Goal: Task Accomplishment & Management: Manage account settings

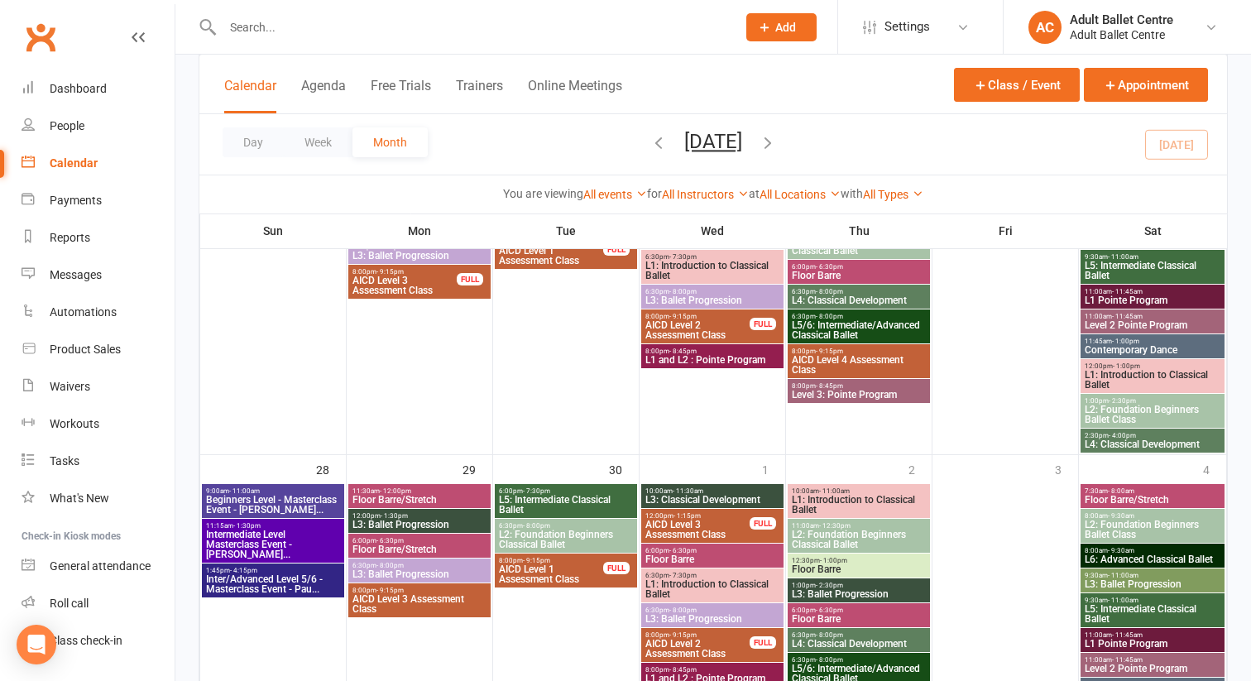
scroll to position [1238, 0]
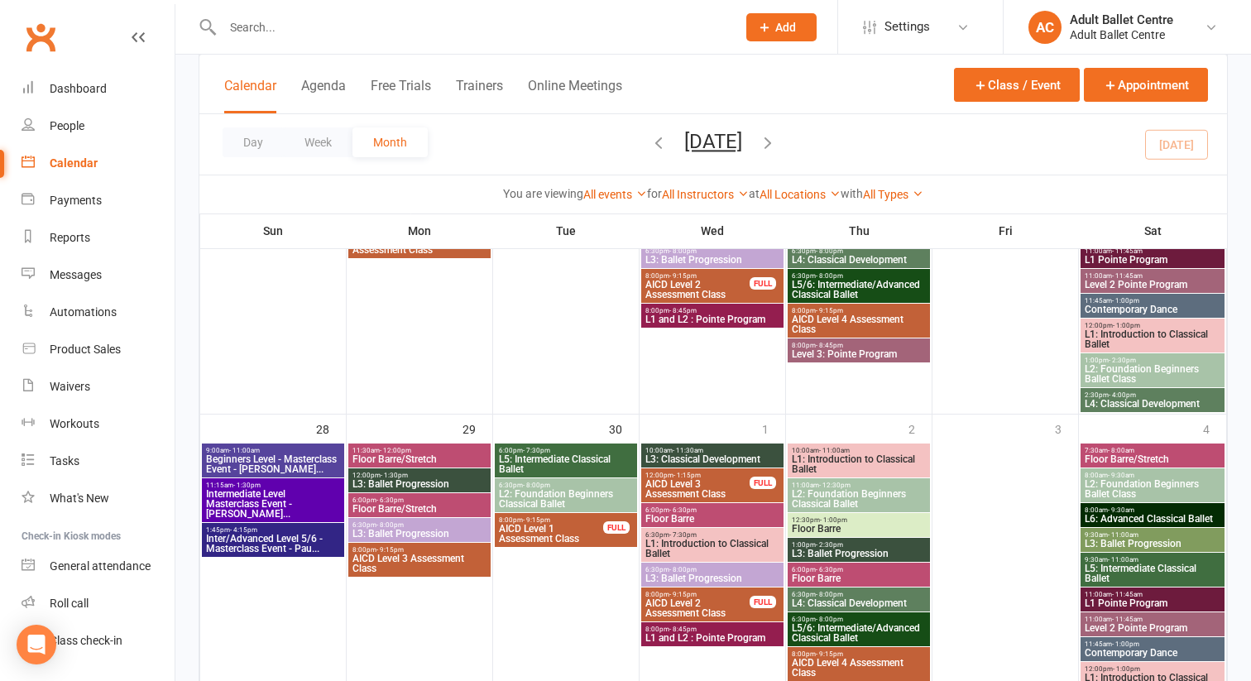
click at [271, 536] on span "Inter/Advanced Level 5/6 - Masterclass Event - Pau..." at bounding box center [273, 544] width 136 height 20
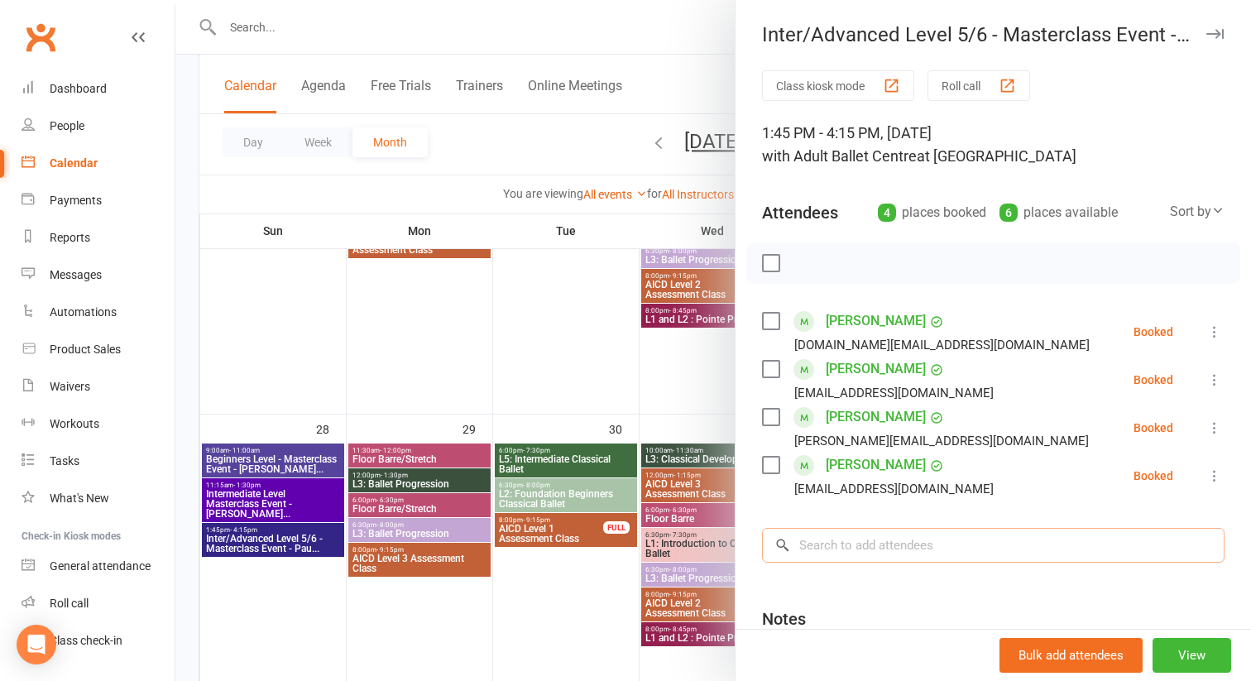
click at [831, 540] on input "search" at bounding box center [993, 545] width 462 height 35
paste input "Catia Jefferyes"
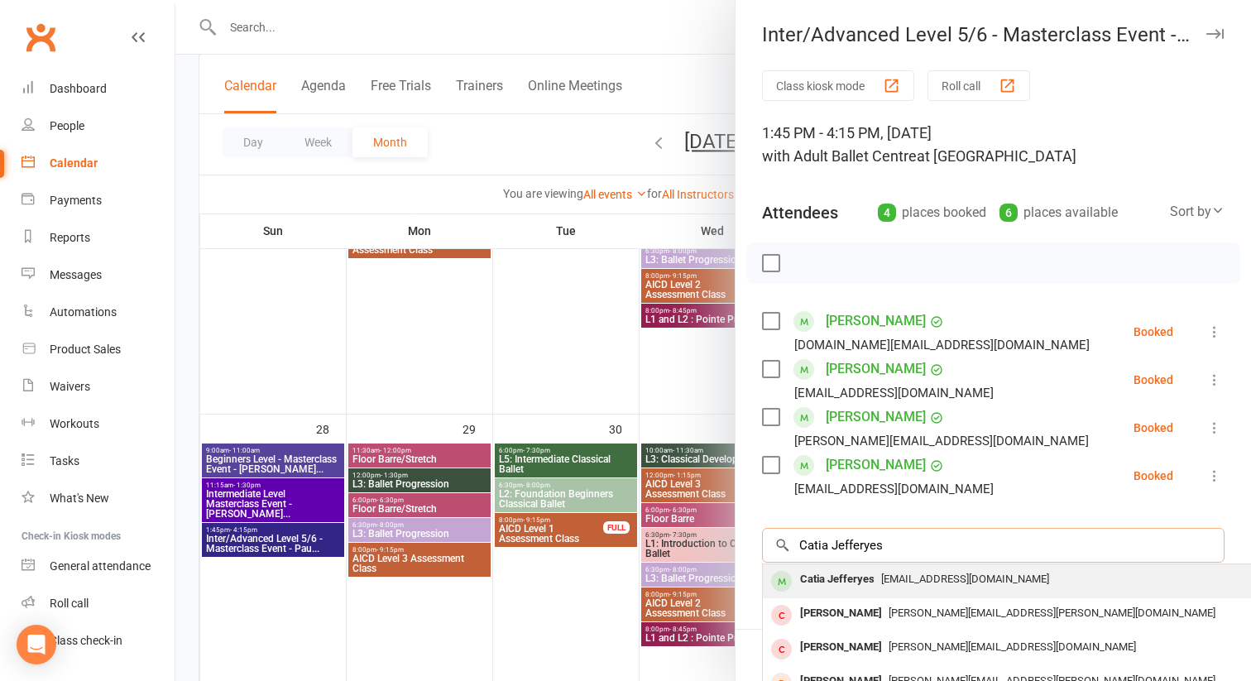
type input "Catia Jefferyes"
click at [830, 579] on div "Catia Jefferyes" at bounding box center [837, 580] width 88 height 24
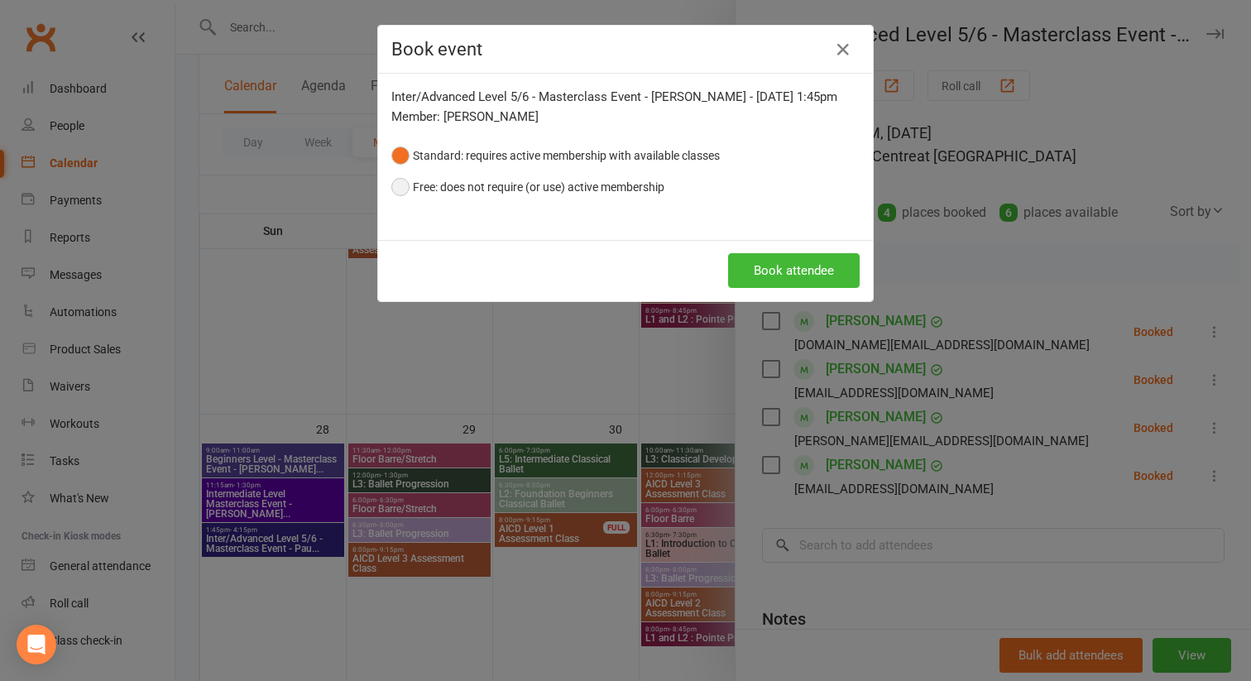
click at [402, 180] on button "Free: does not require (or use) active membership" at bounding box center [527, 186] width 273 height 31
click at [763, 276] on button "Book attendee" at bounding box center [794, 270] width 132 height 35
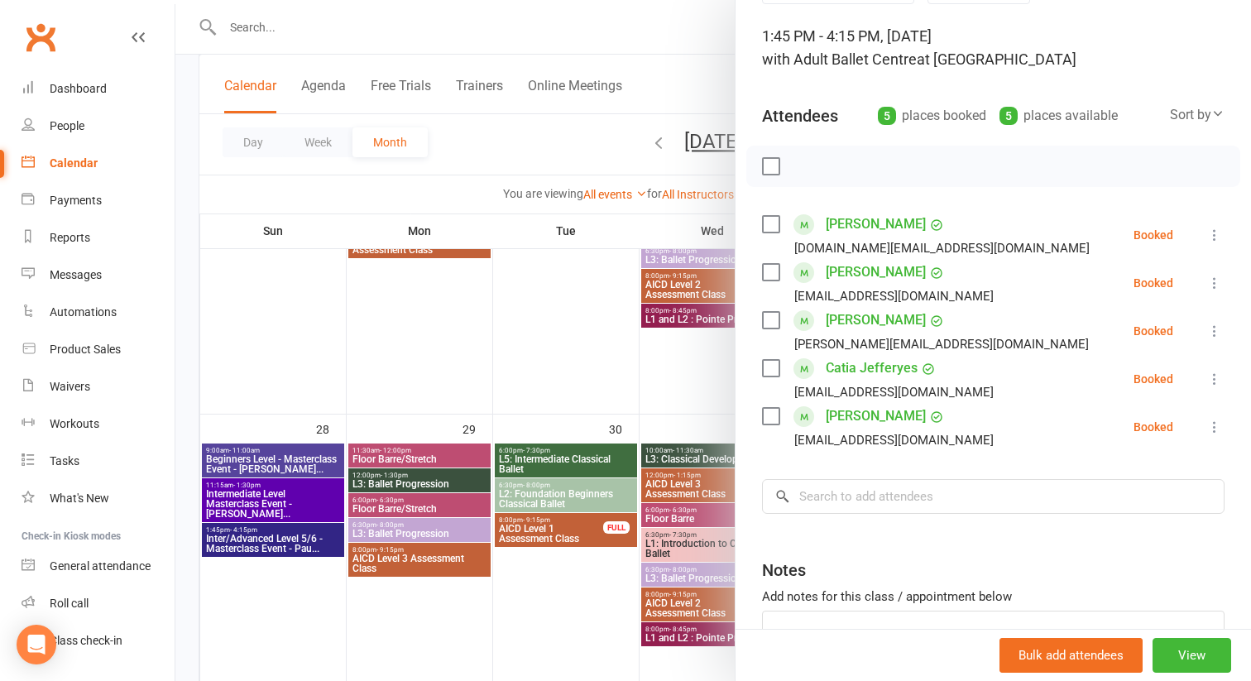
scroll to position [0, 0]
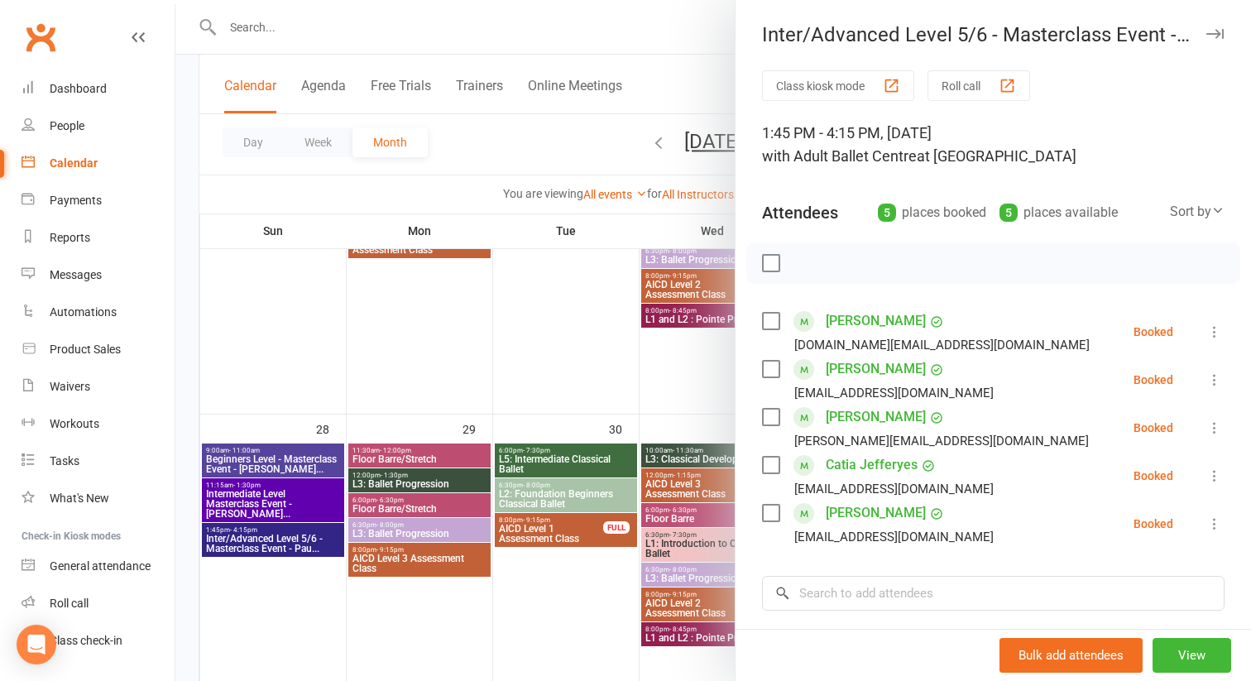
click at [684, 27] on div at bounding box center [713, 340] width 1076 height 681
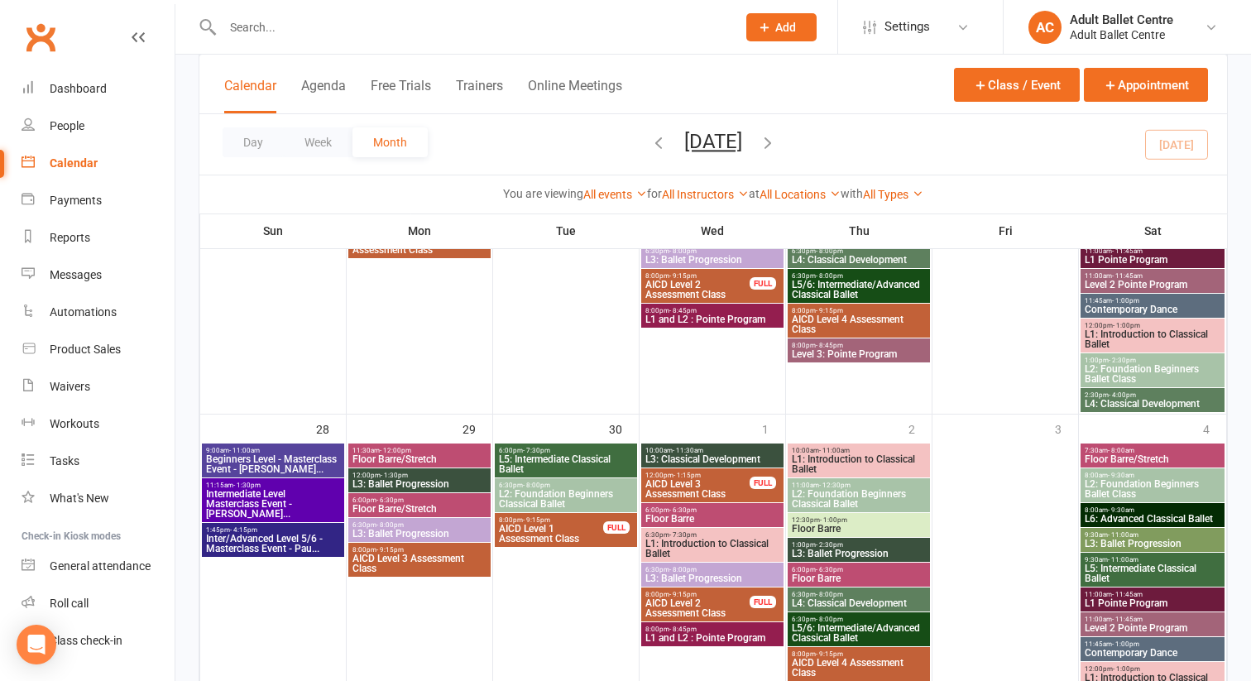
click at [241, 549] on span "Inter/Advanced Level 5/6 - Masterclass Event - Pau..." at bounding box center [273, 544] width 136 height 20
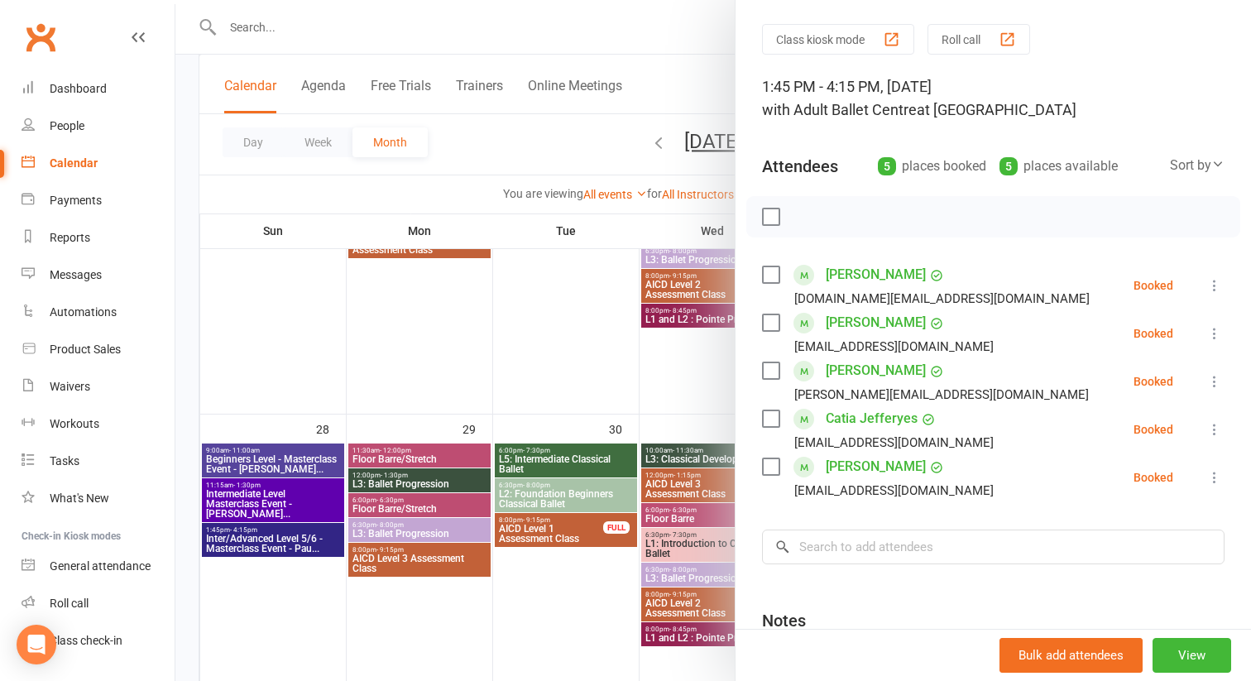
scroll to position [48, 0]
click at [1176, 652] on button "View" at bounding box center [1191, 655] width 79 height 35
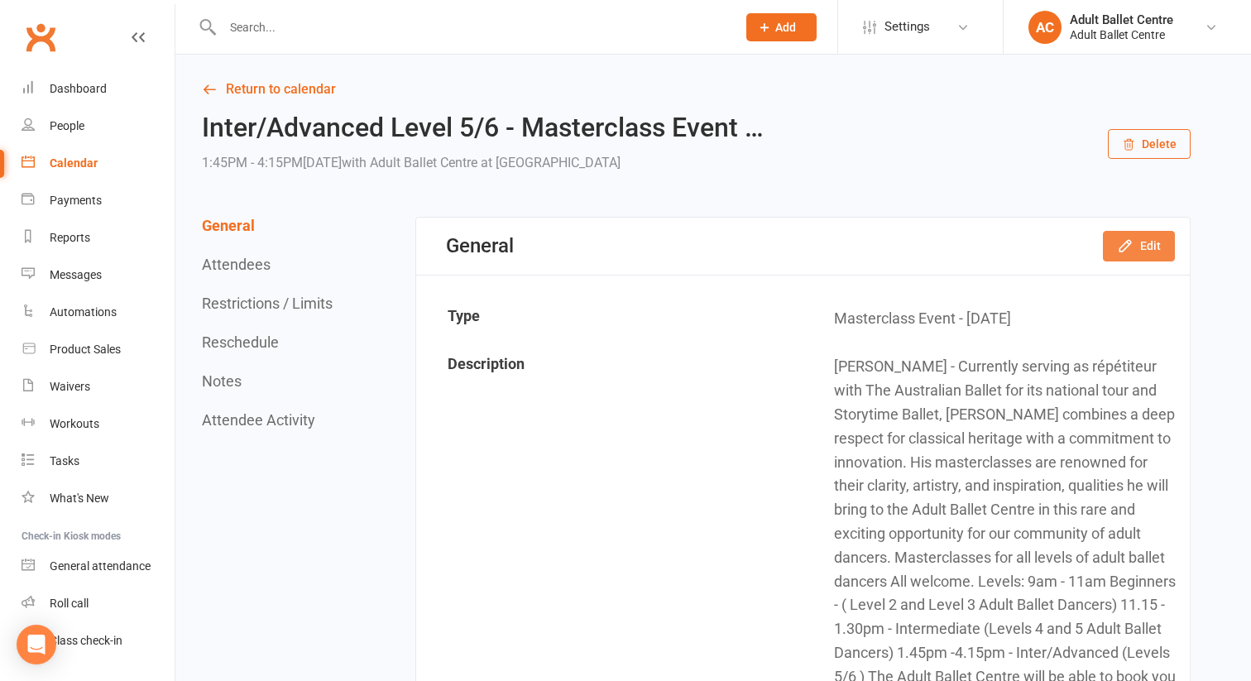
click at [1148, 232] on button "Edit" at bounding box center [1139, 246] width 72 height 30
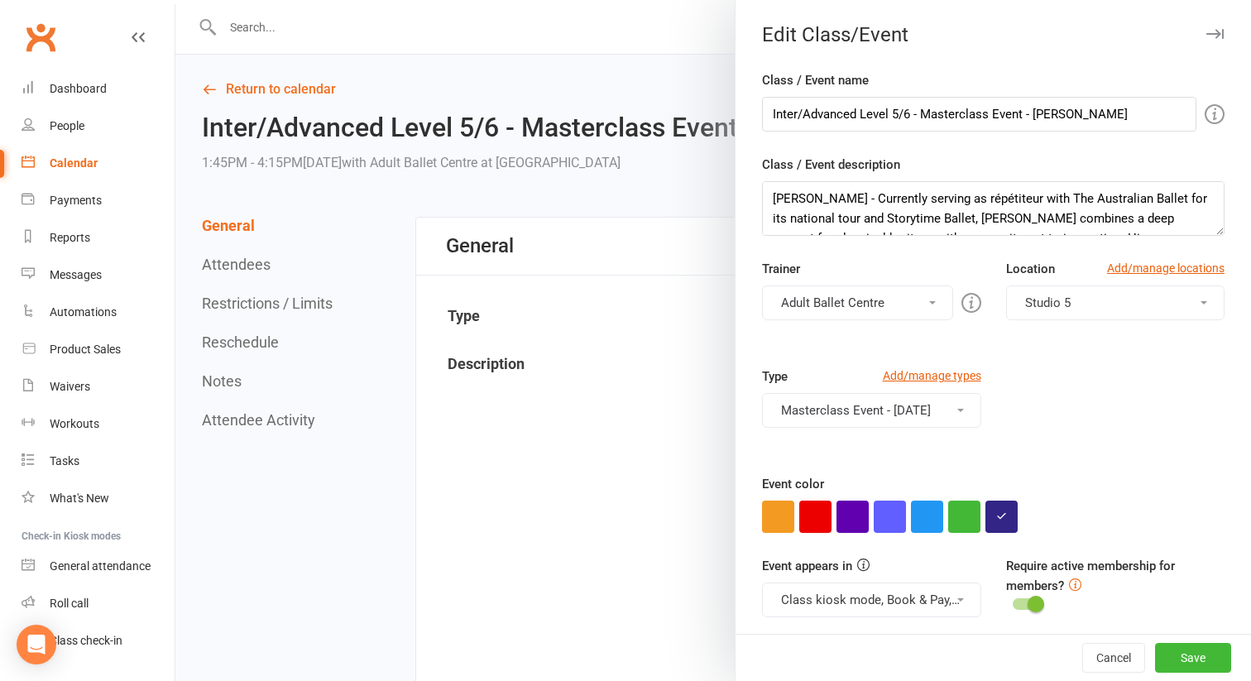
scroll to position [76, 0]
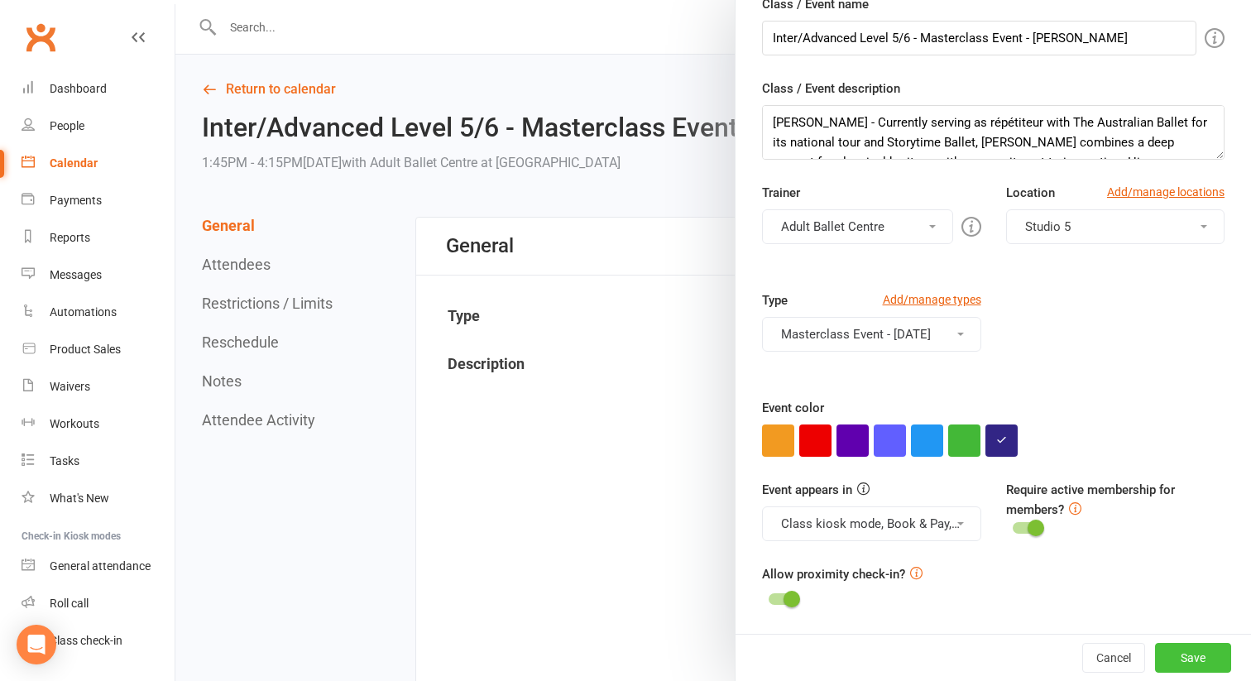
click at [1163, 663] on button "Save" at bounding box center [1193, 658] width 76 height 30
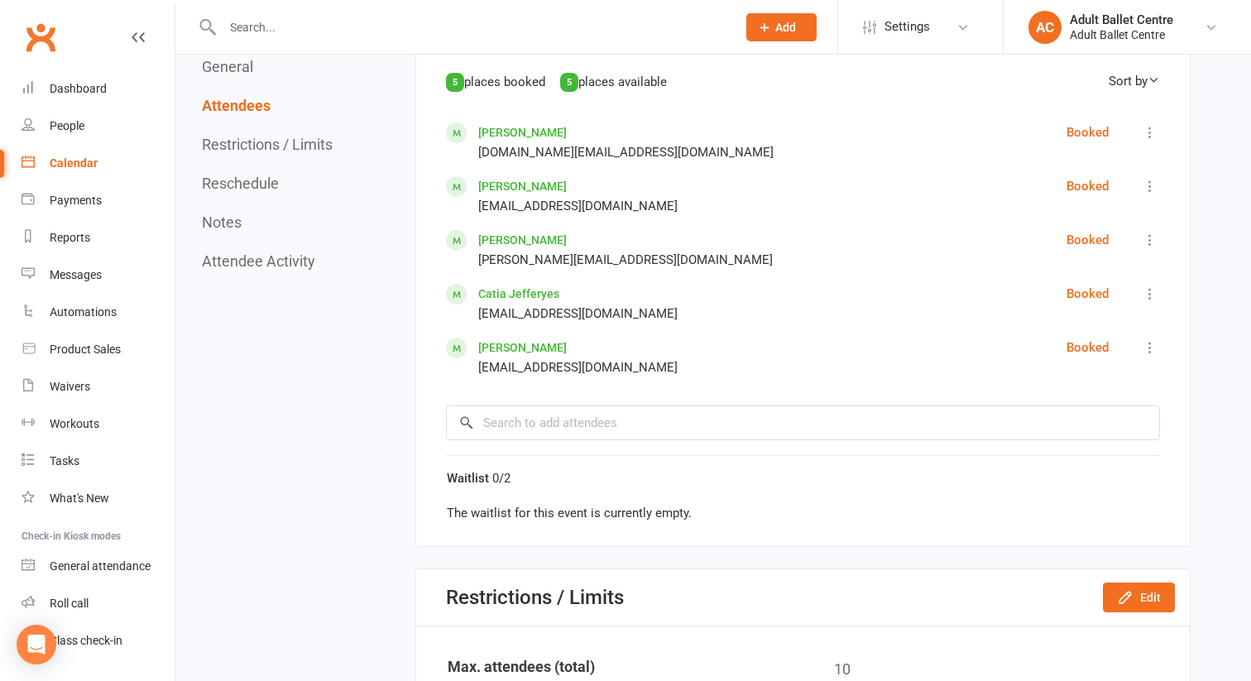
scroll to position [1334, 0]
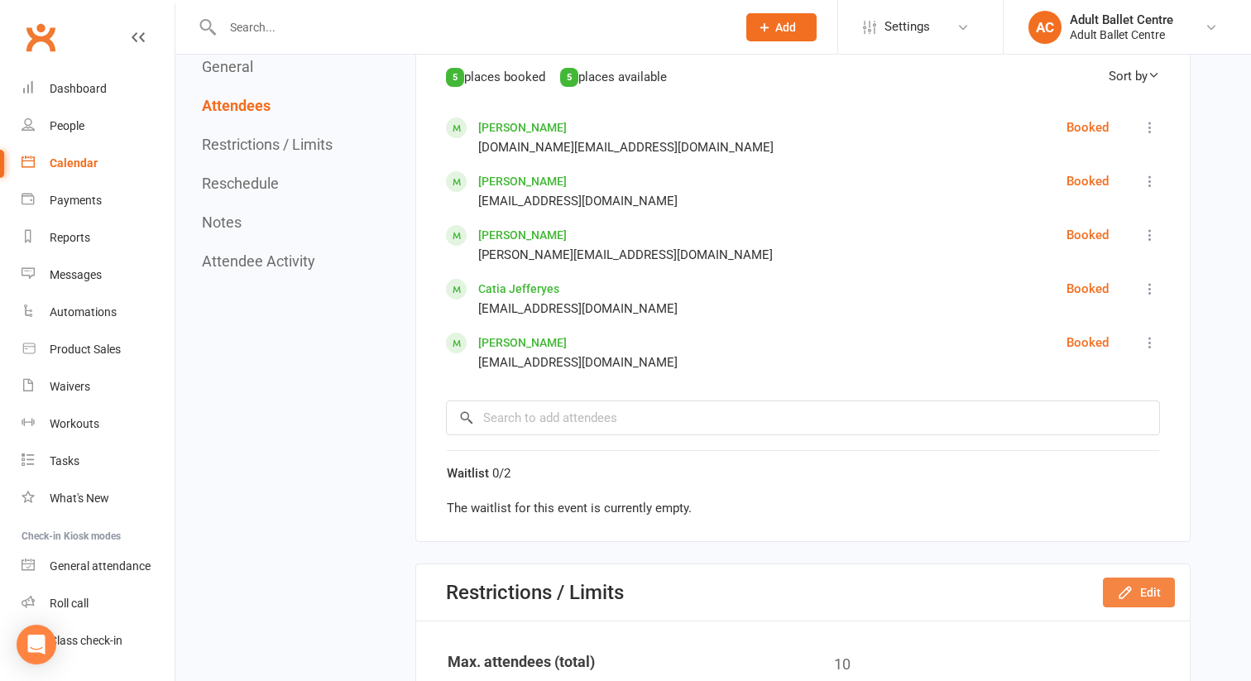
click at [1114, 607] on button "Edit" at bounding box center [1139, 592] width 72 height 30
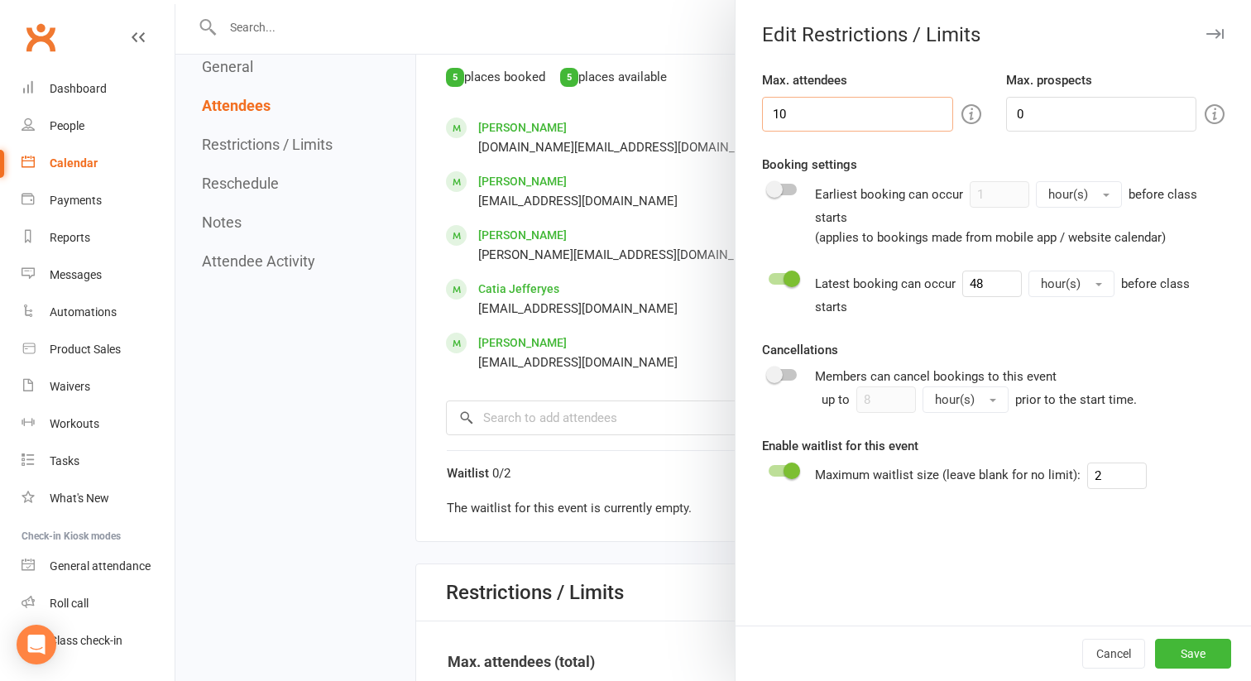
click at [796, 122] on input "10" at bounding box center [857, 114] width 191 height 35
type input "12"
click at [1186, 654] on button "Save" at bounding box center [1193, 654] width 76 height 30
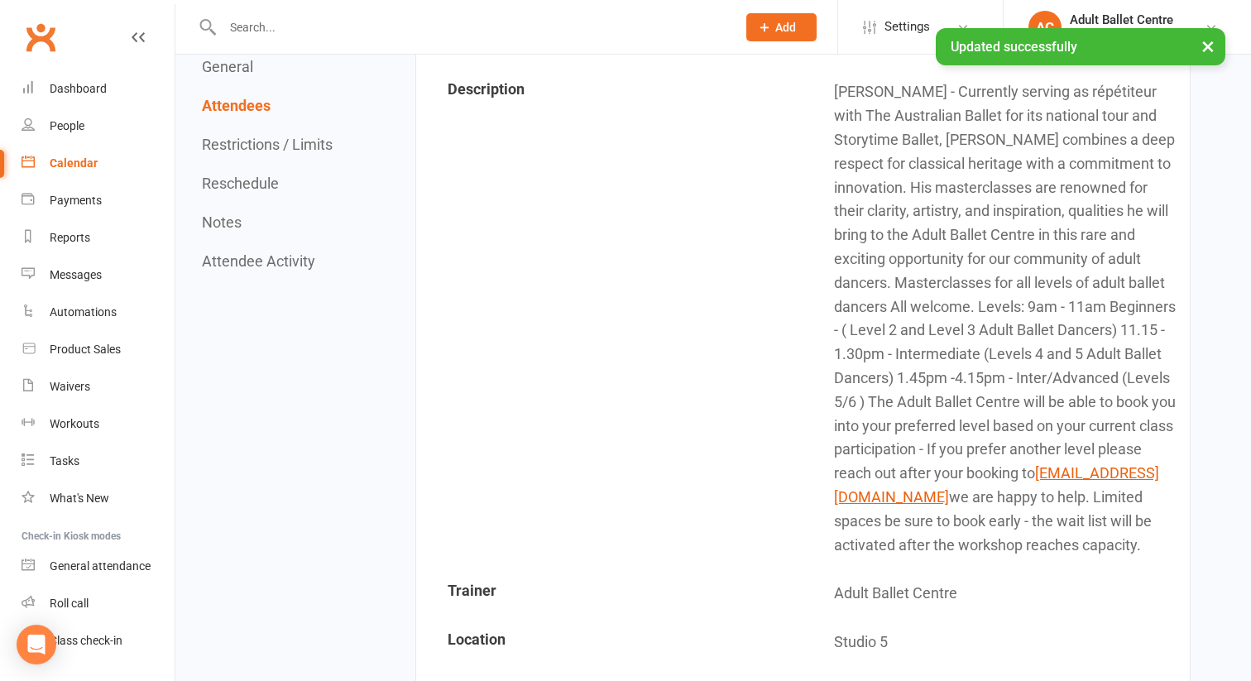
scroll to position [0, 0]
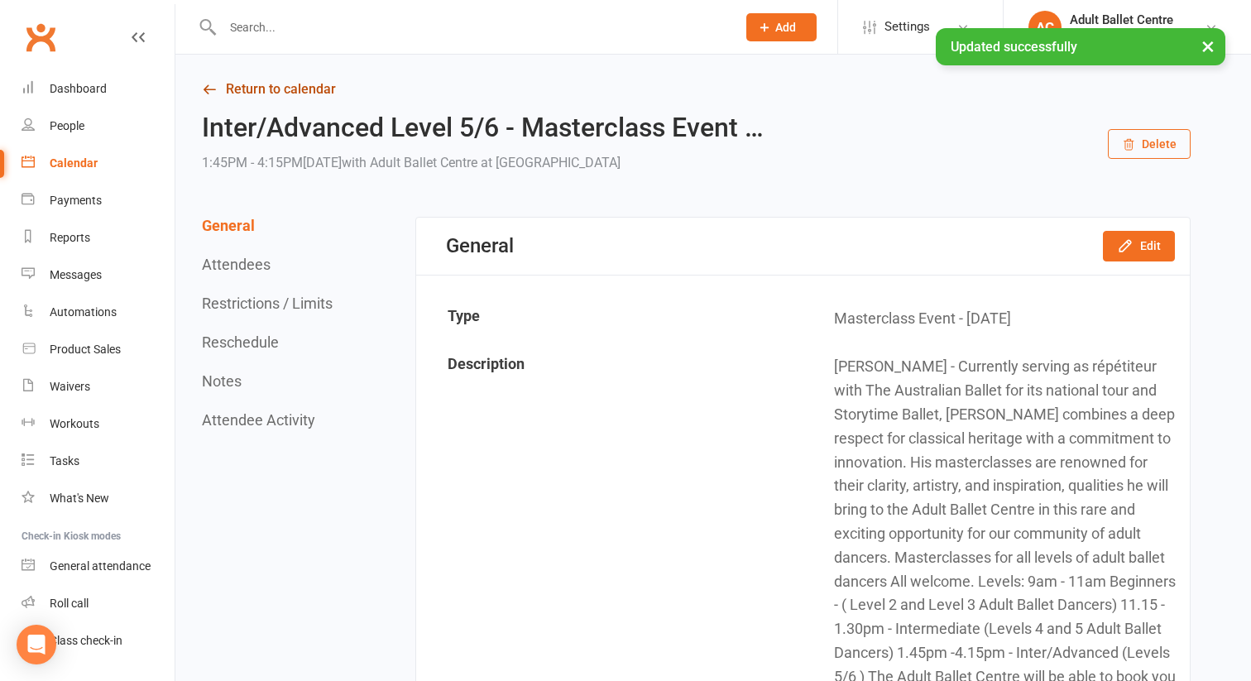
click at [232, 91] on link "Return to calendar" at bounding box center [696, 89] width 989 height 23
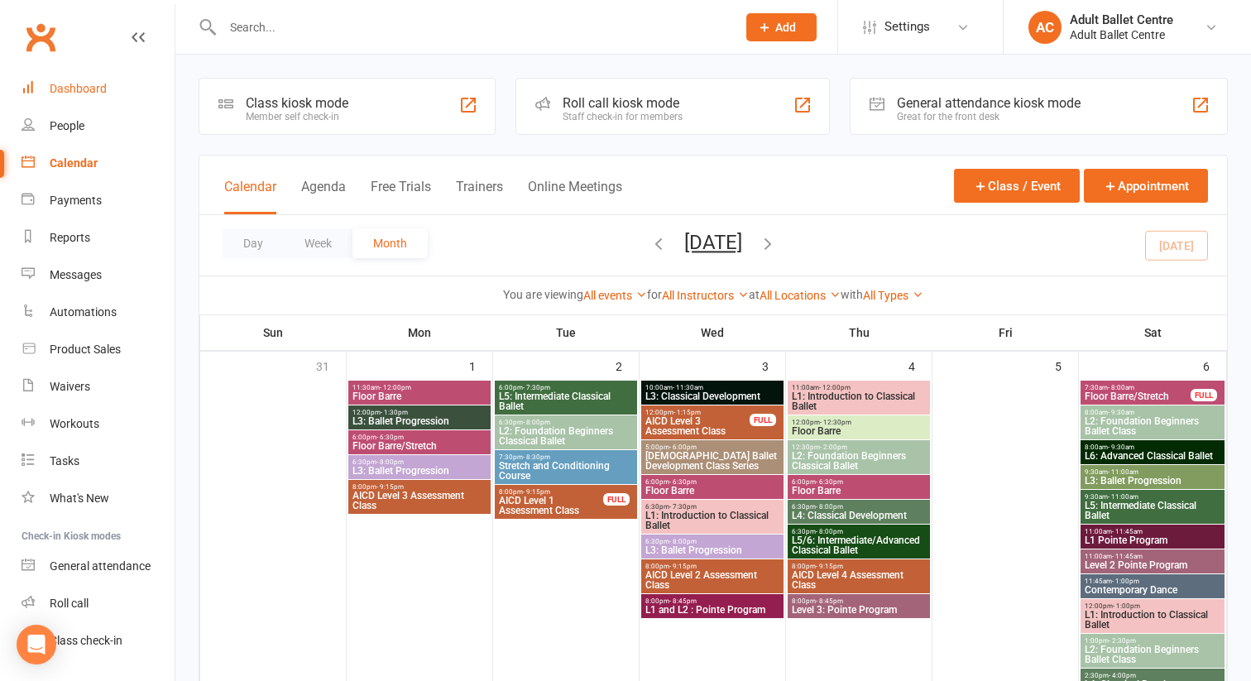
click at [68, 93] on div "Dashboard" at bounding box center [78, 88] width 57 height 13
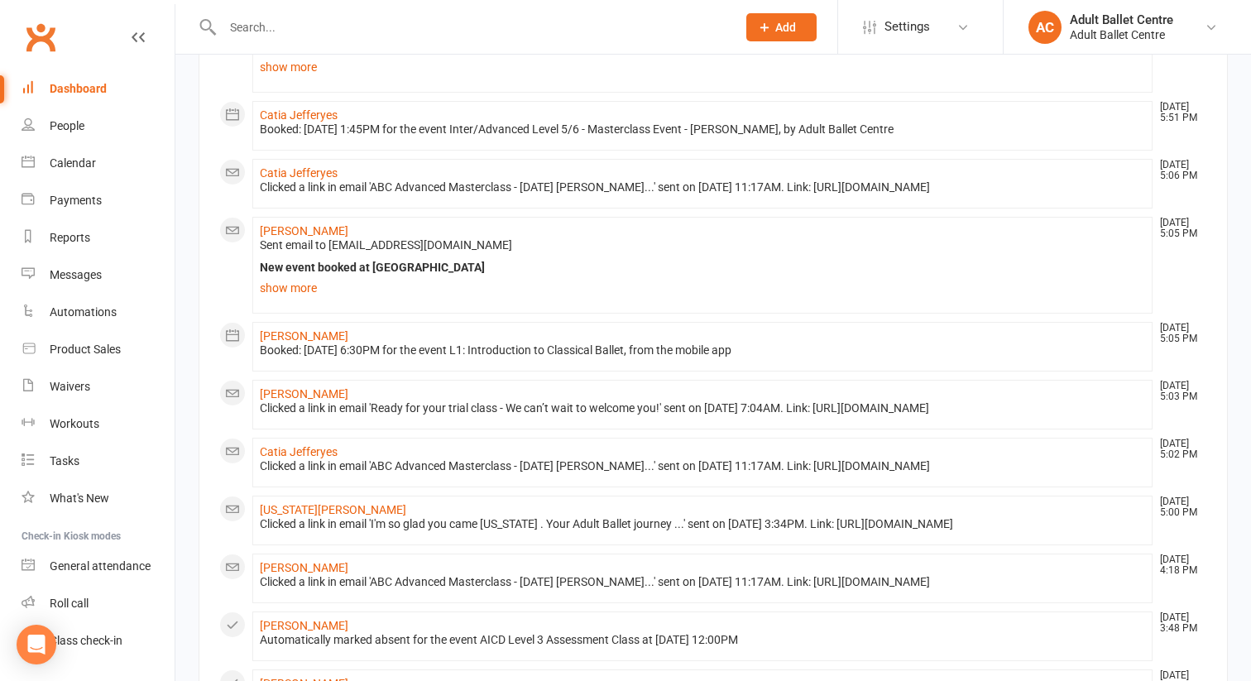
scroll to position [213, 0]
click at [283, 285] on link "show more" at bounding box center [702, 285] width 885 height 23
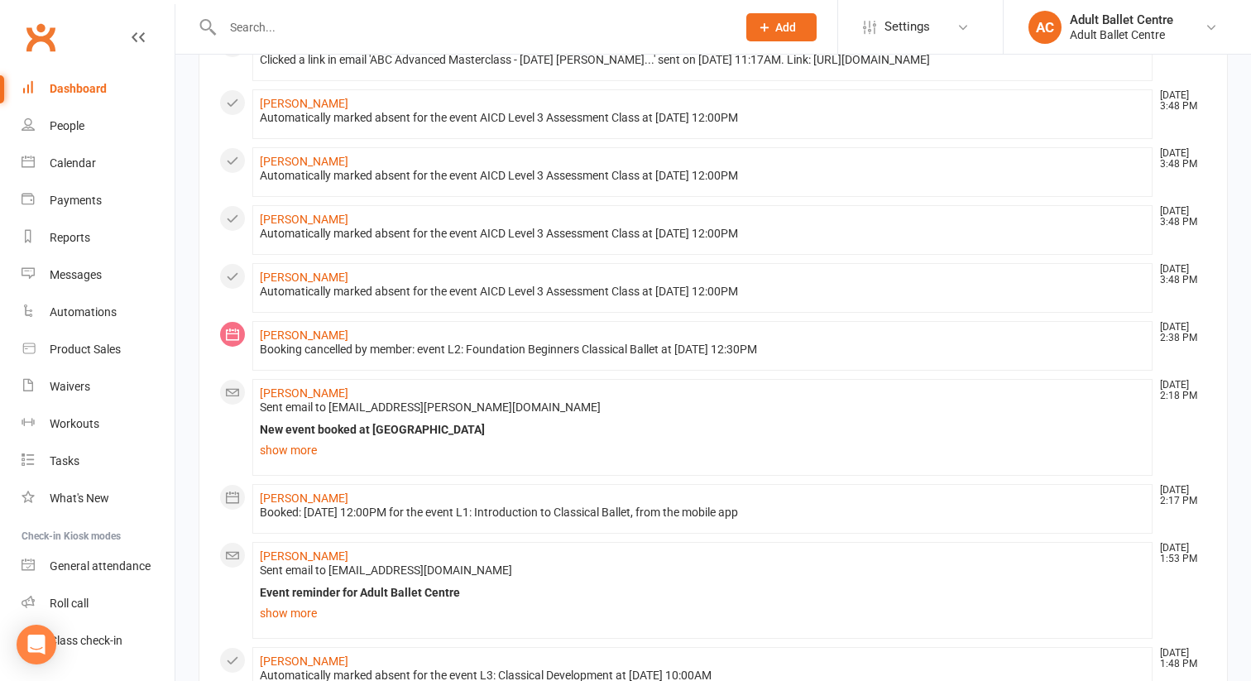
scroll to position [1061, 0]
click at [87, 157] on div "Calendar" at bounding box center [73, 162] width 46 height 13
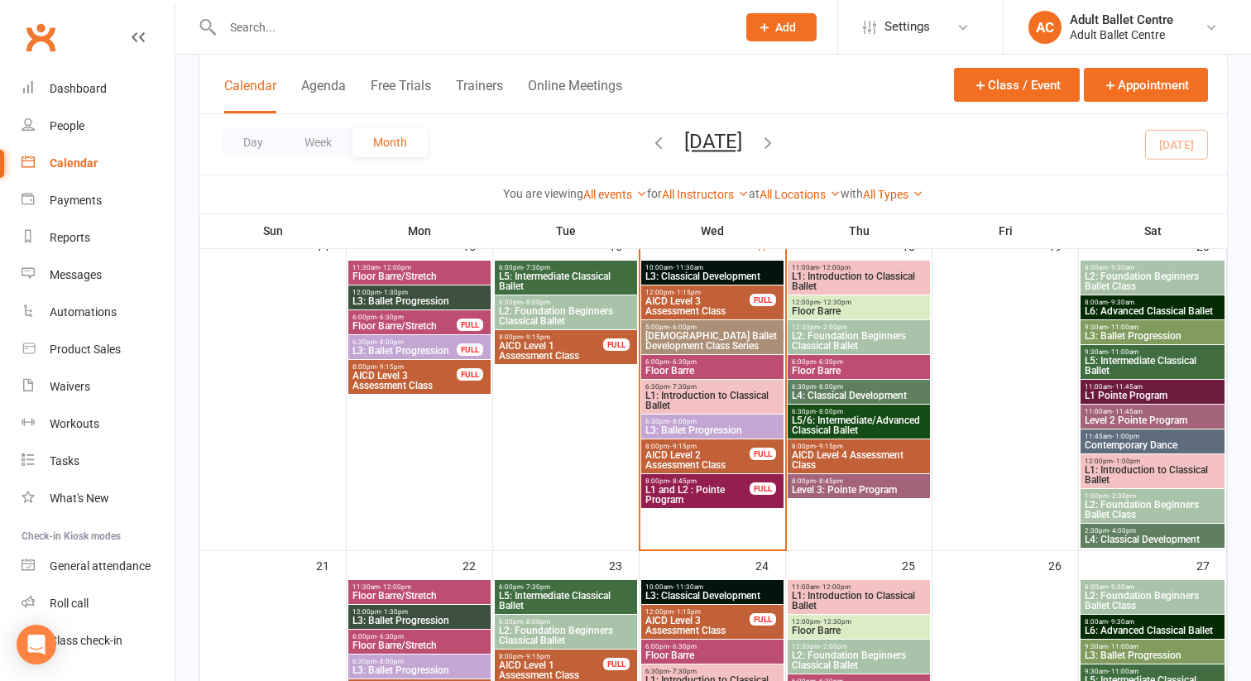
scroll to position [795, 0]
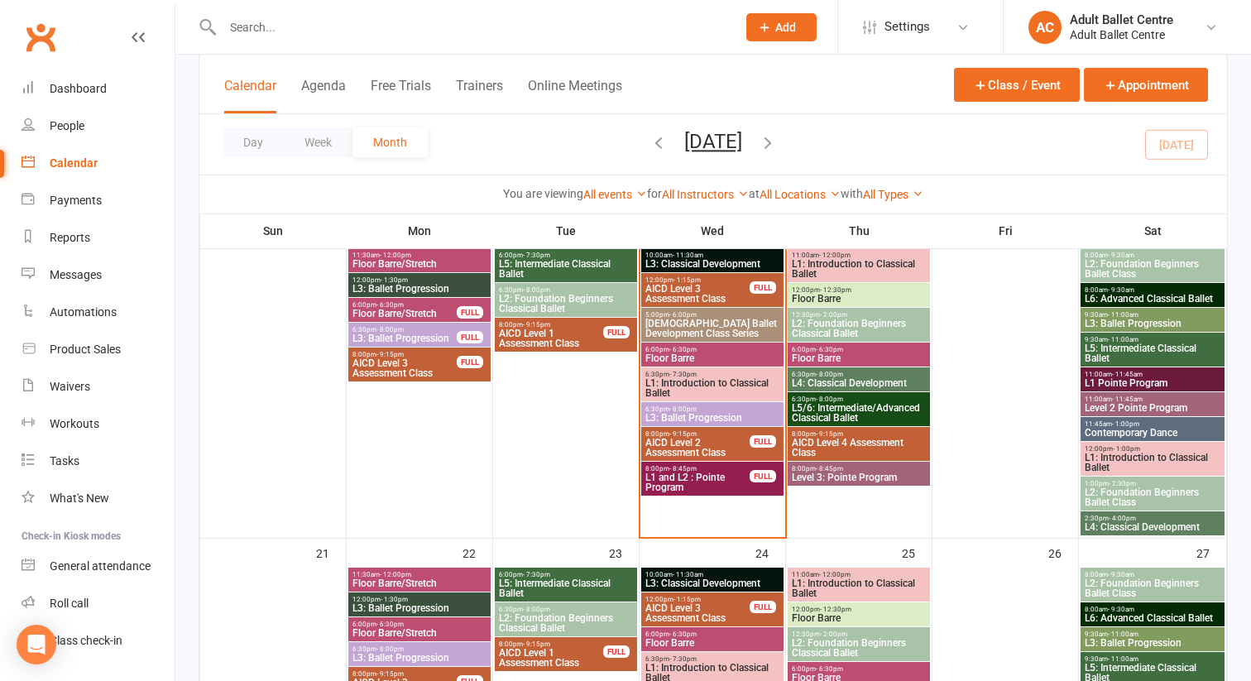
click at [688, 382] on span "L1: Introduction to Classical Ballet" at bounding box center [712, 388] width 136 height 20
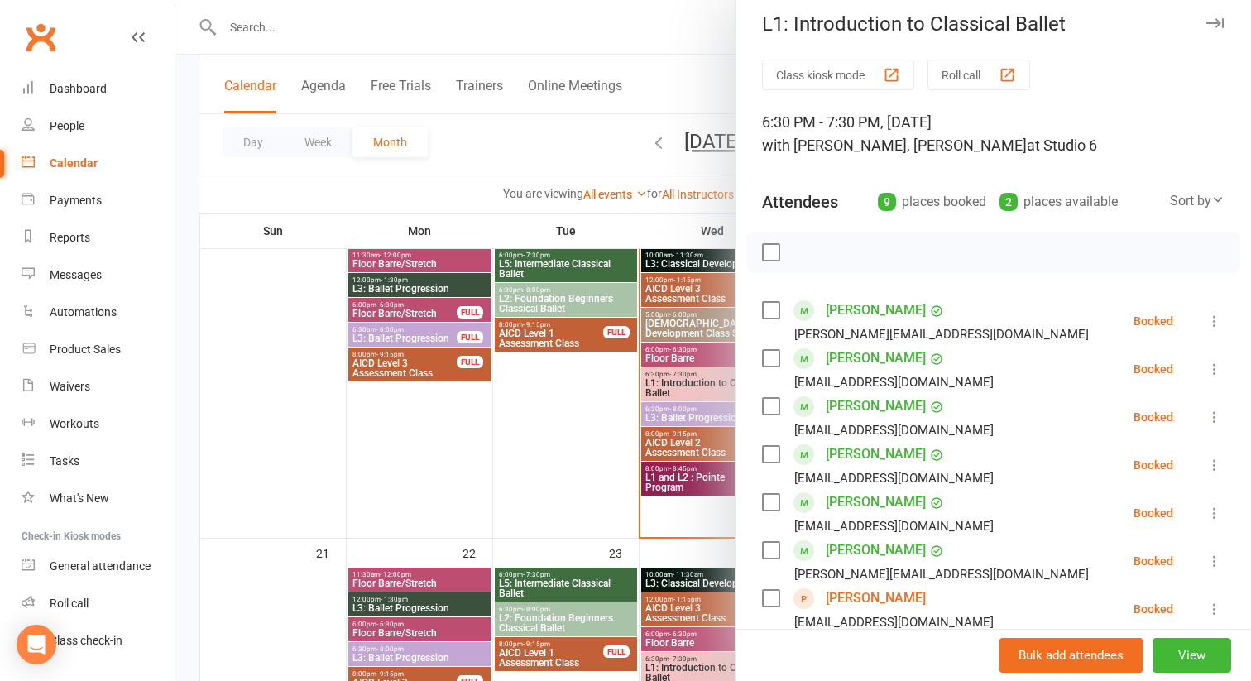
scroll to position [10, 0]
click at [515, 354] on div at bounding box center [713, 340] width 1076 height 681
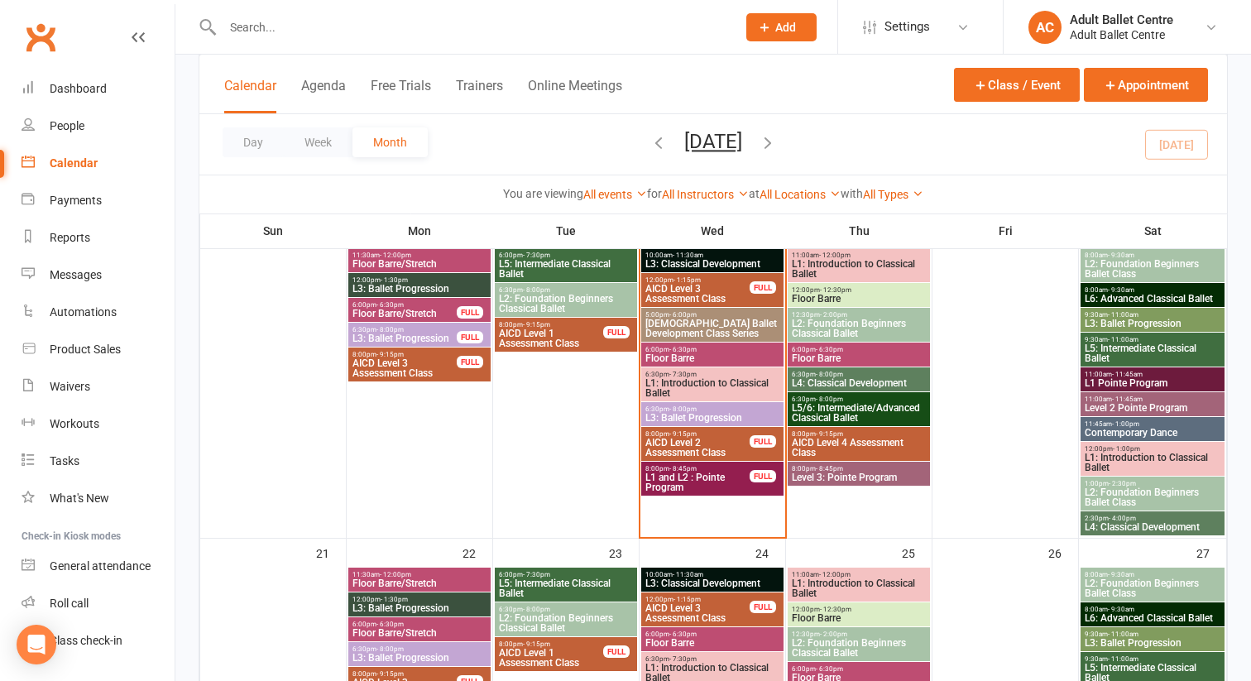
click at [703, 405] on span "6:30pm - 8:00pm" at bounding box center [712, 408] width 136 height 7
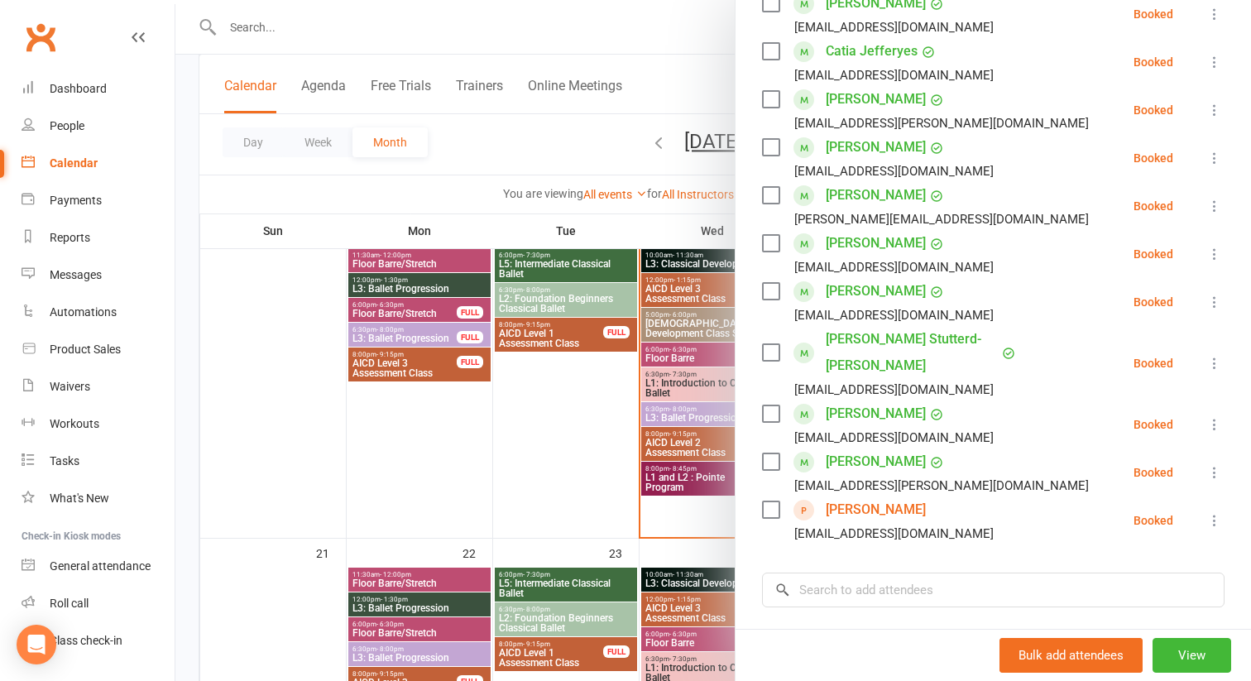
scroll to position [412, 0]
click at [686, 386] on div at bounding box center [713, 340] width 1076 height 681
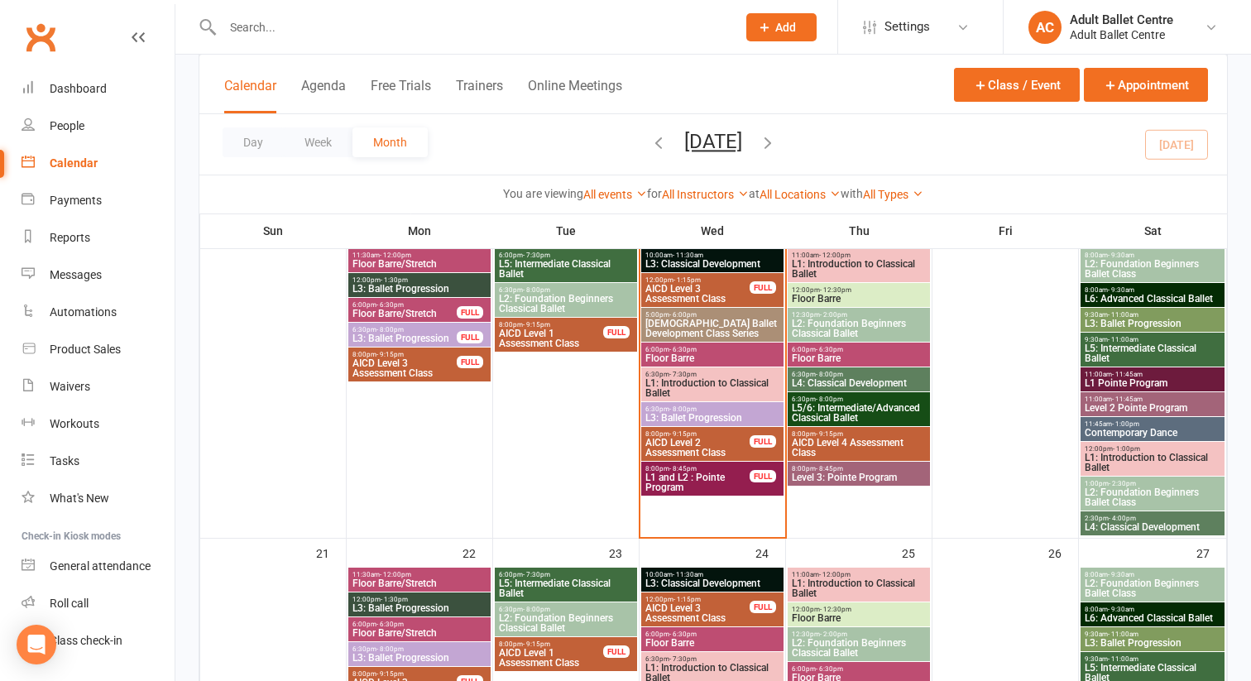
click at [686, 386] on span "L1: Introduction to Classical Ballet" at bounding box center [712, 388] width 136 height 20
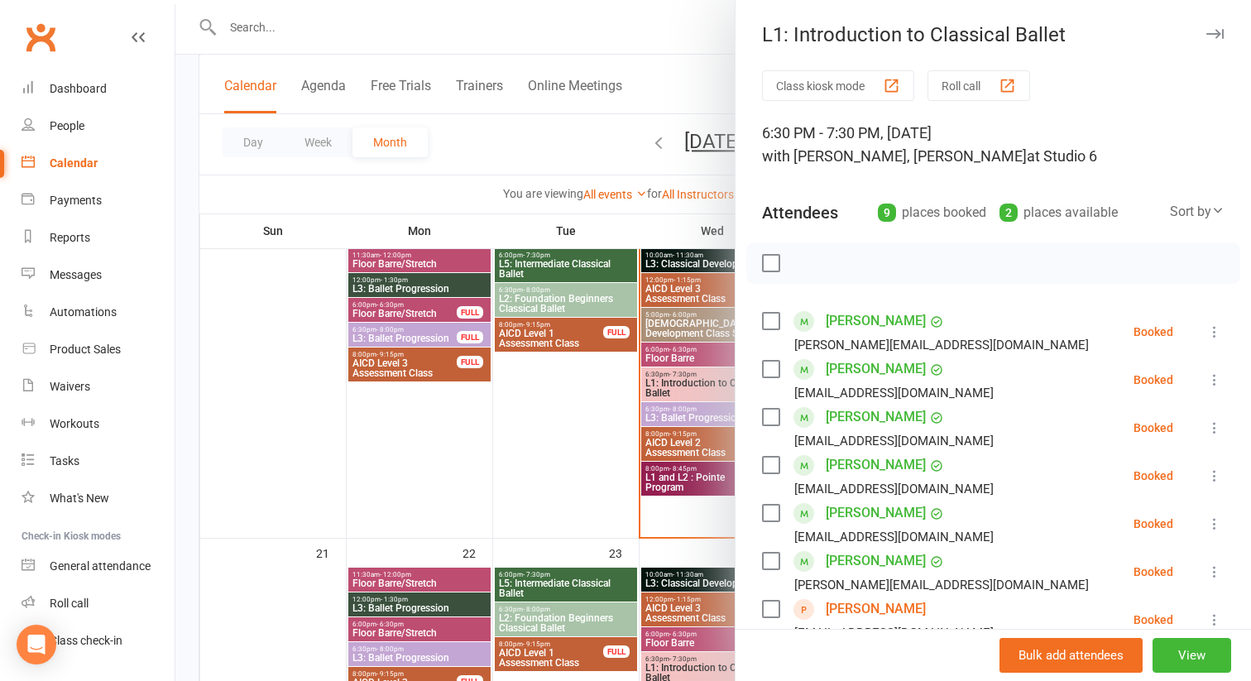
click at [688, 355] on div at bounding box center [713, 340] width 1076 height 681
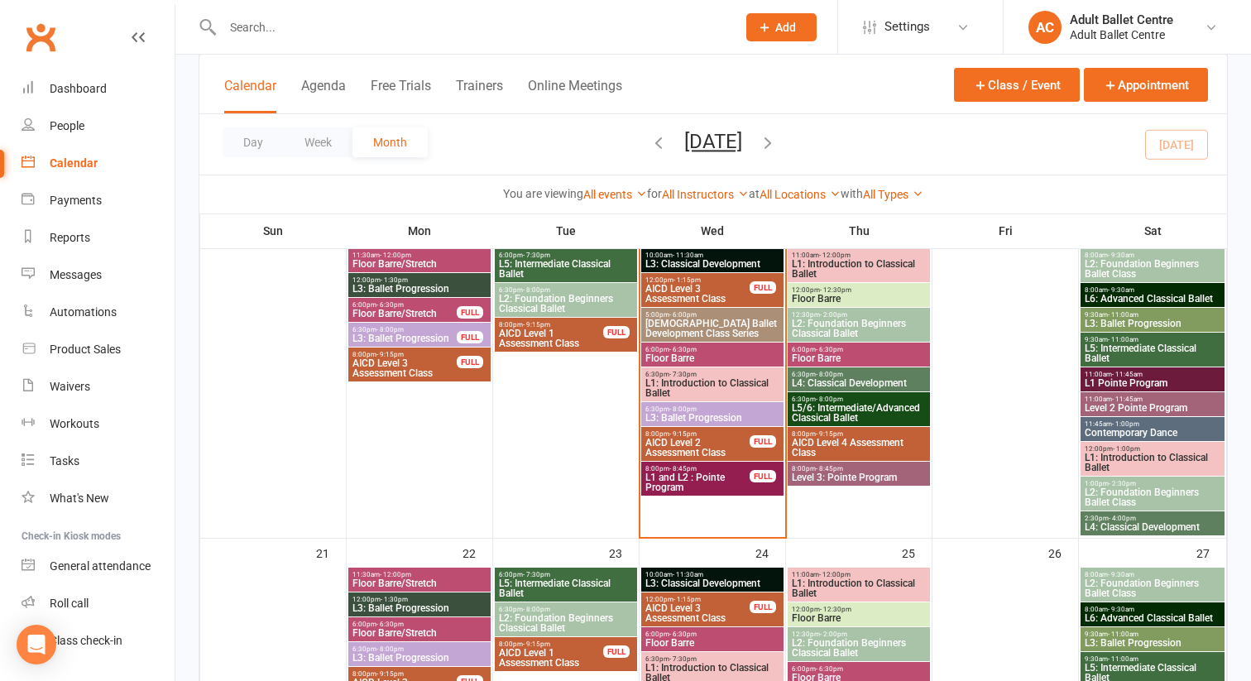
click at [688, 355] on span "Floor Barre" at bounding box center [712, 358] width 136 height 10
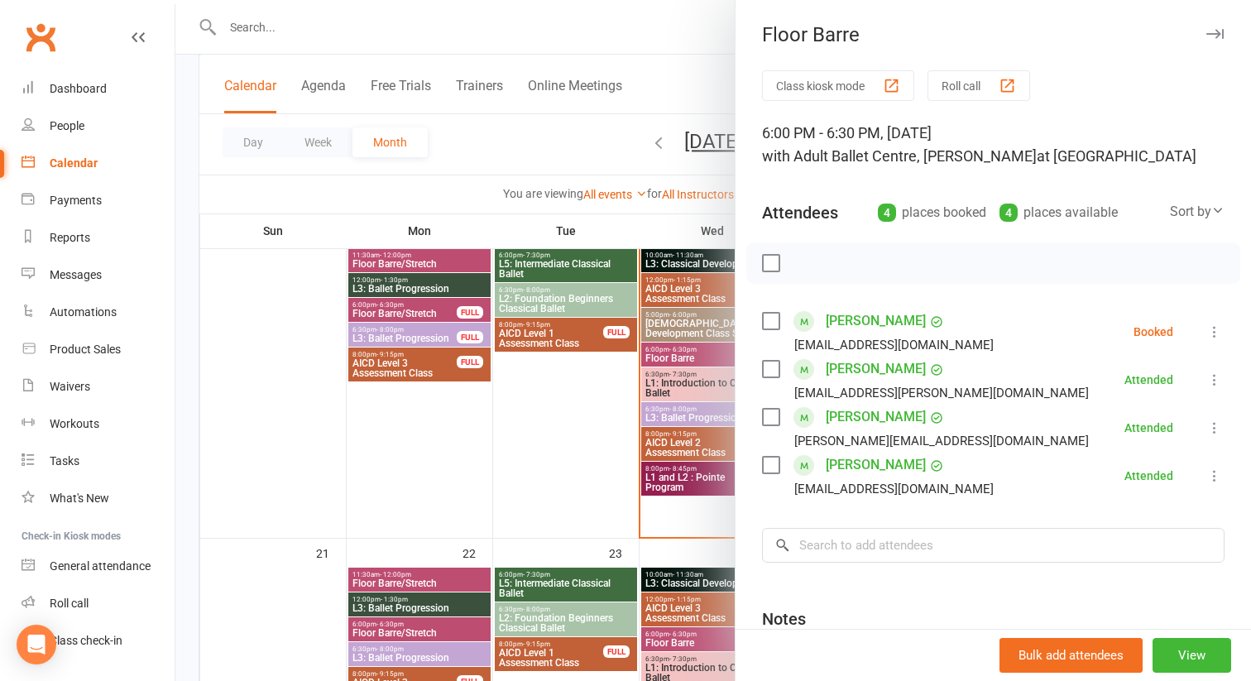
click at [616, 409] on div at bounding box center [713, 340] width 1076 height 681
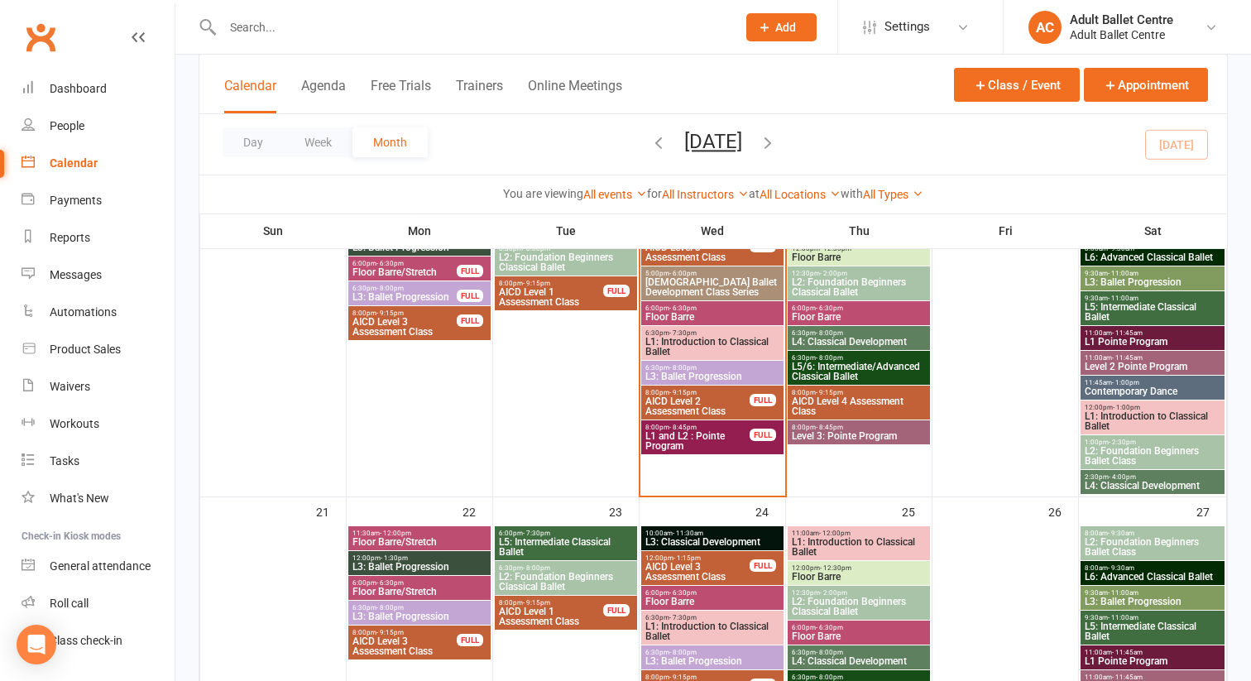
scroll to position [839, 0]
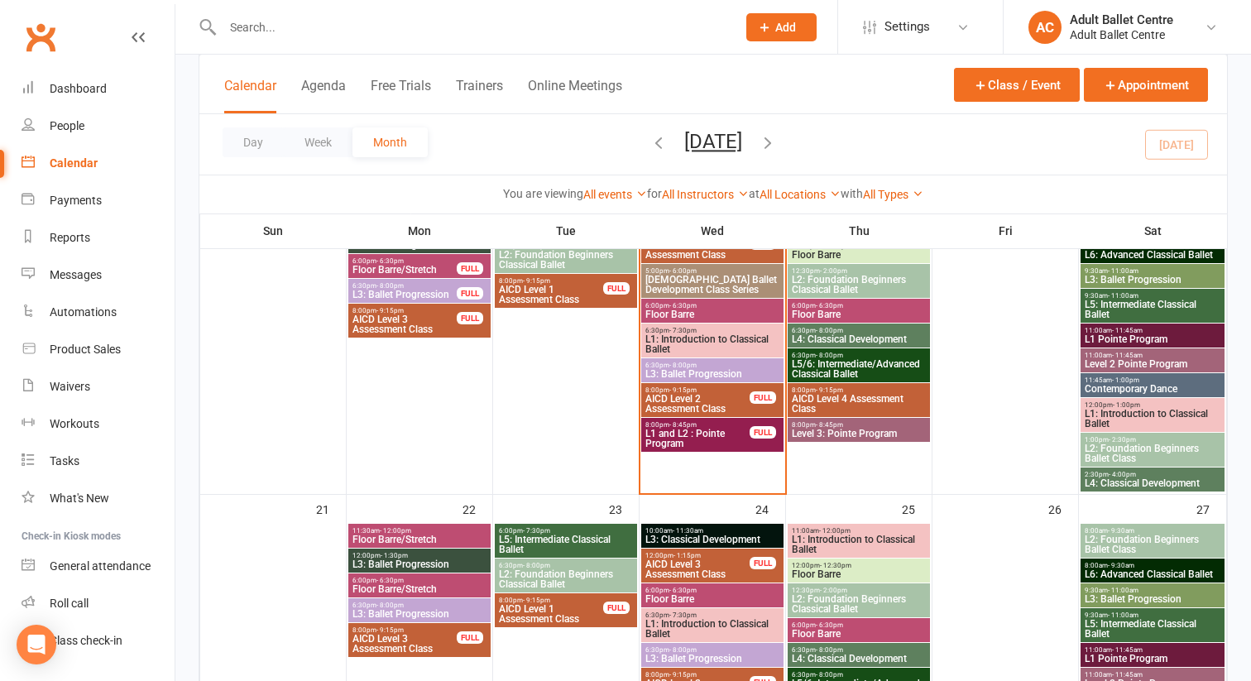
click at [707, 338] on span "L1: Introduction to Classical Ballet" at bounding box center [712, 344] width 136 height 20
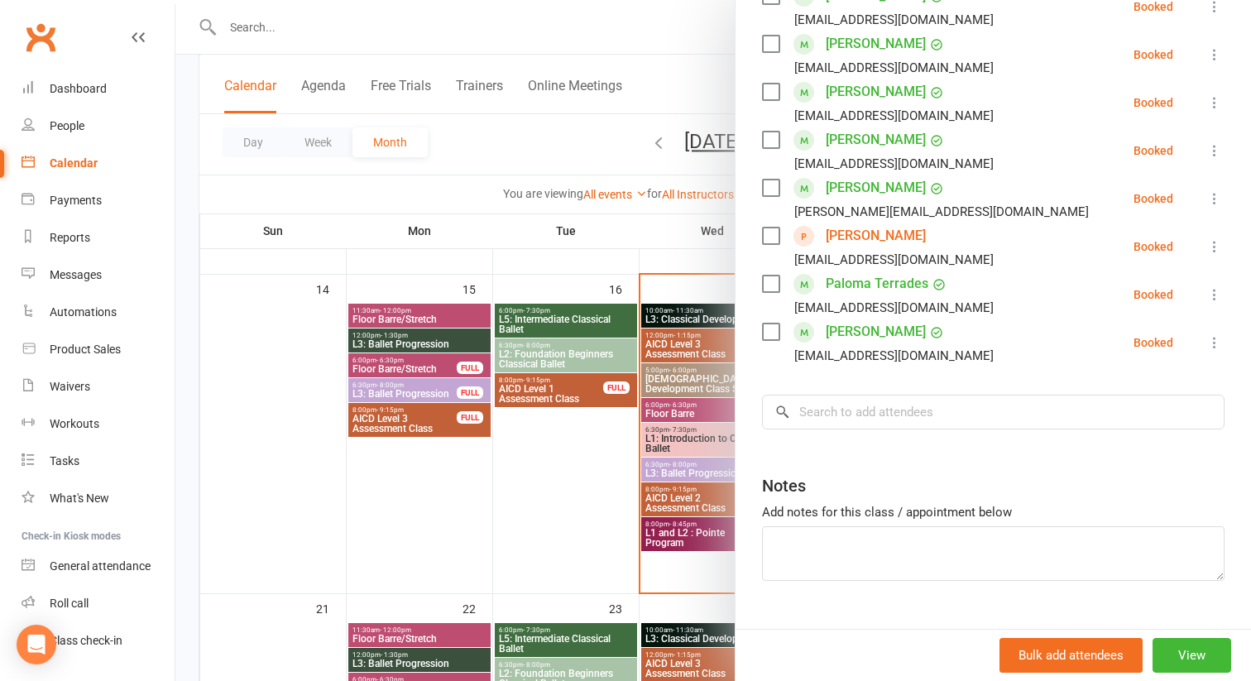
scroll to position [377, 0]
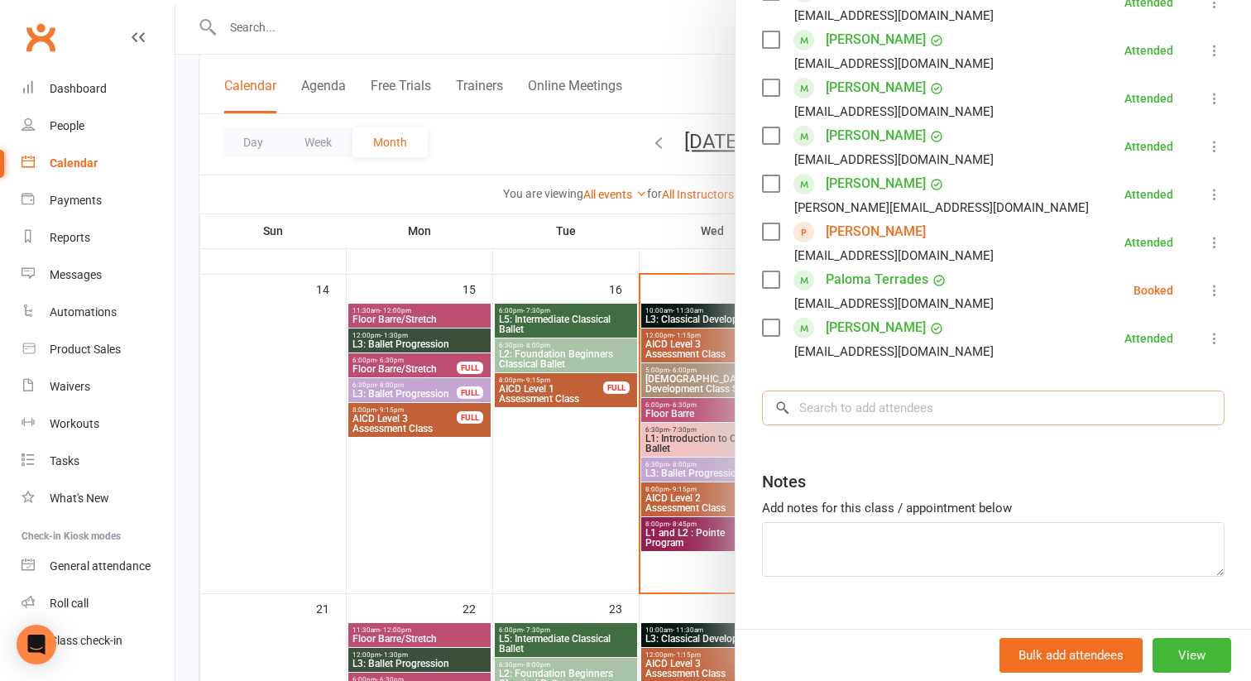
click at [855, 407] on input "search" at bounding box center [993, 408] width 462 height 35
click at [243, 29] on div at bounding box center [713, 340] width 1076 height 681
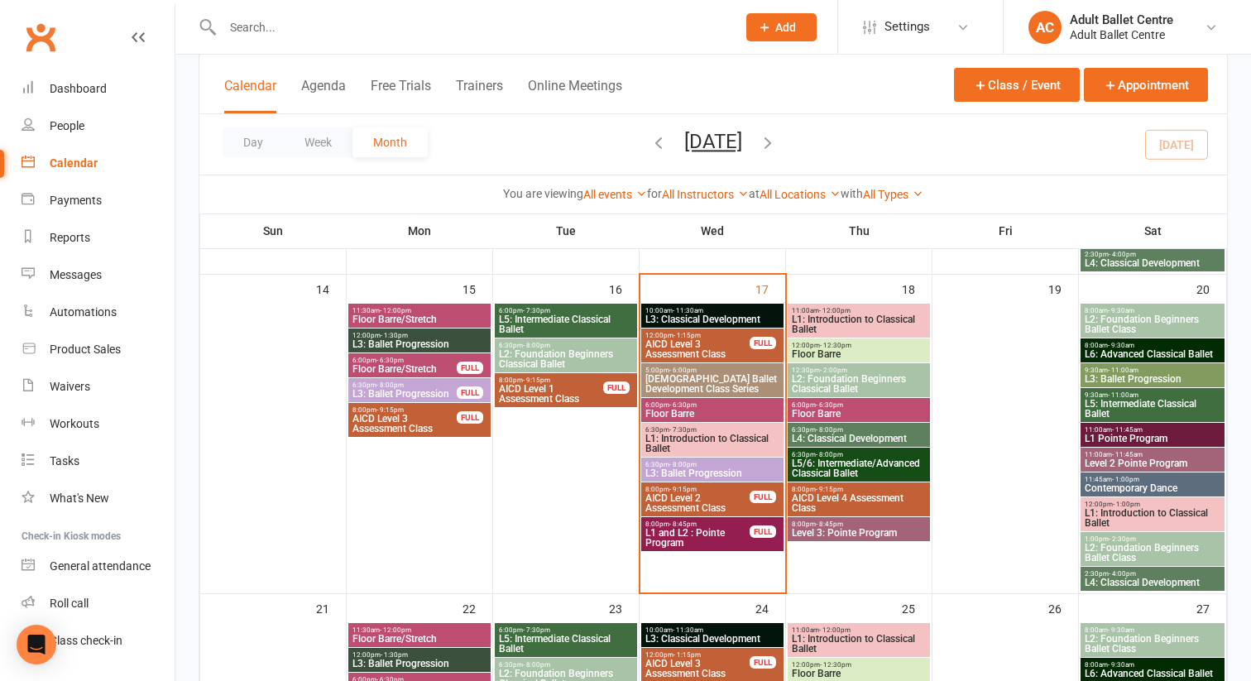
click at [245, 29] on input "text" at bounding box center [471, 27] width 507 height 23
click at [243, 28] on input "text" at bounding box center [471, 27] width 507 height 23
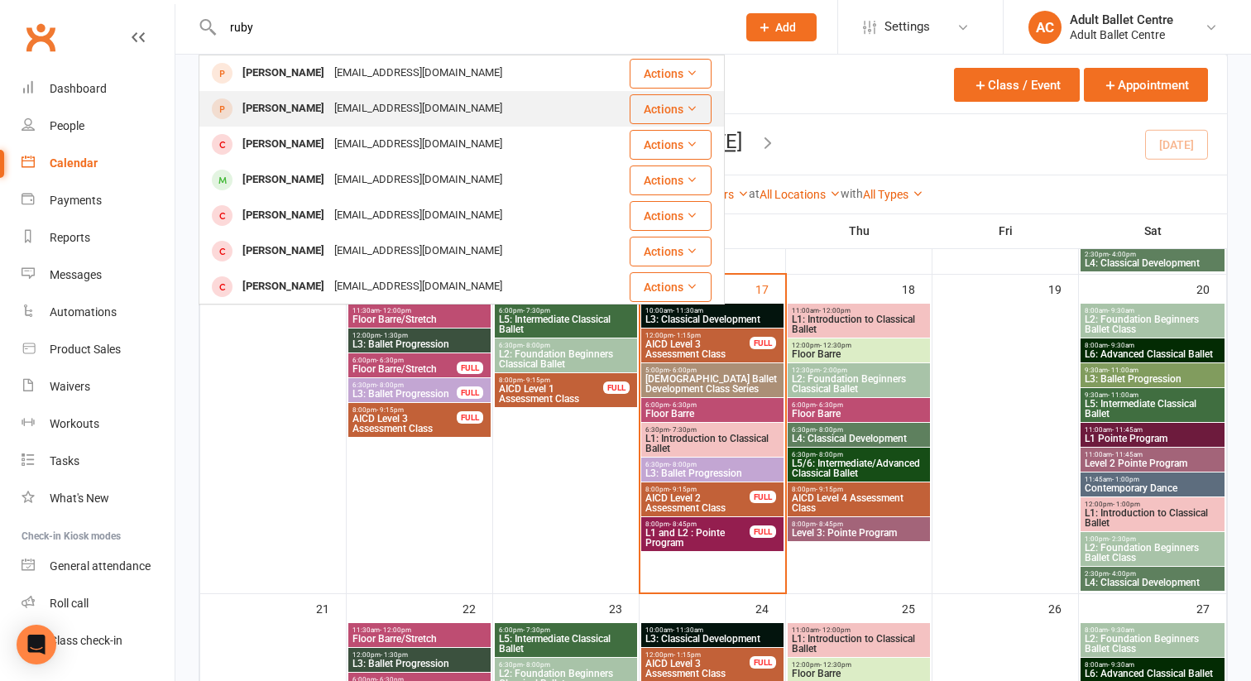
type input "ruby"
click at [259, 106] on div "[PERSON_NAME]" at bounding box center [283, 109] width 92 height 24
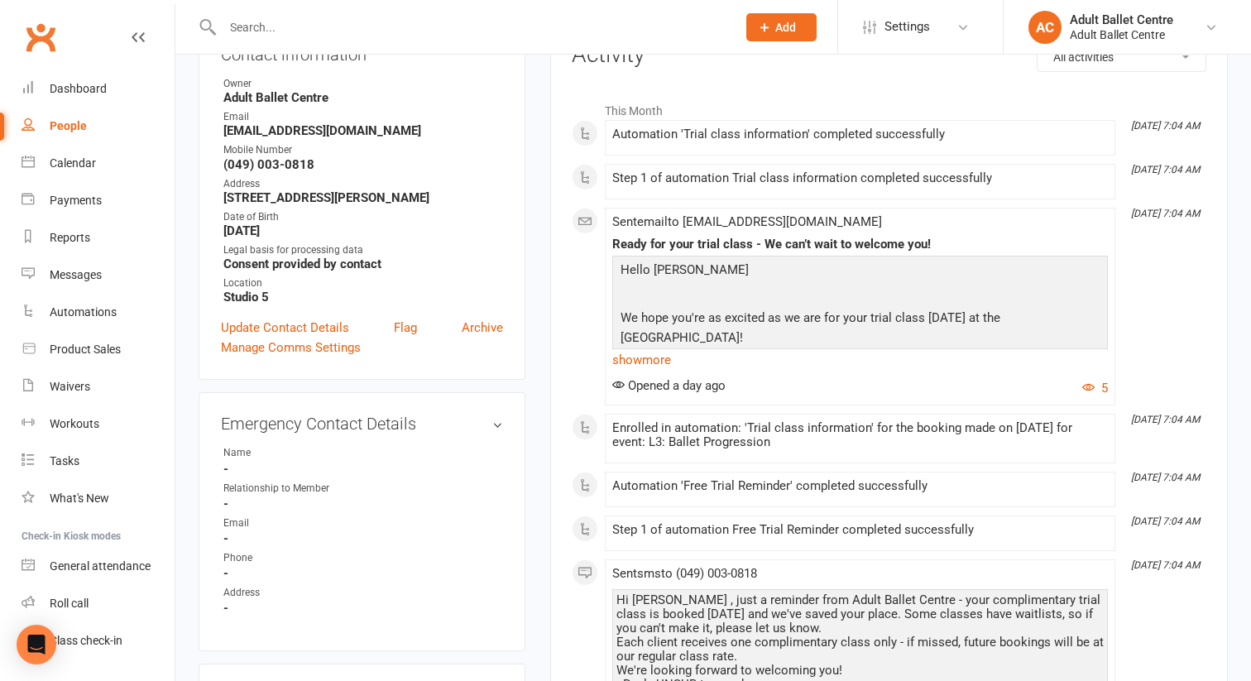
scroll to position [203, 0]
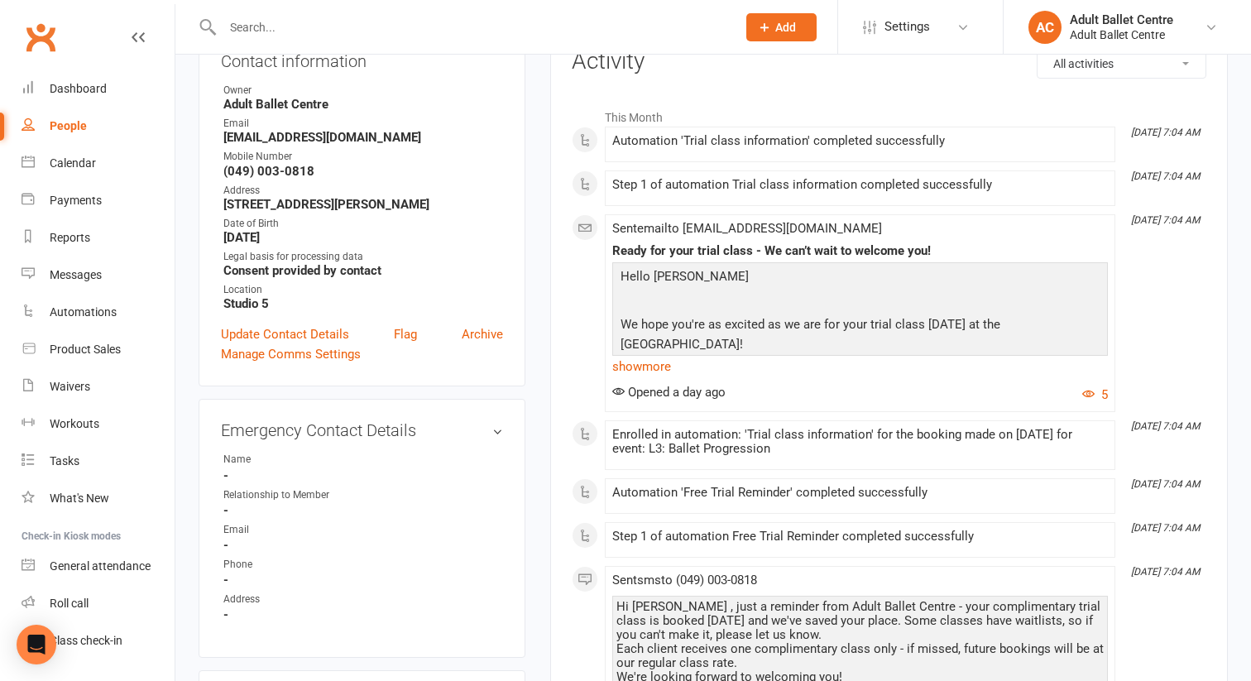
click at [62, 127] on div "People" at bounding box center [68, 125] width 37 height 13
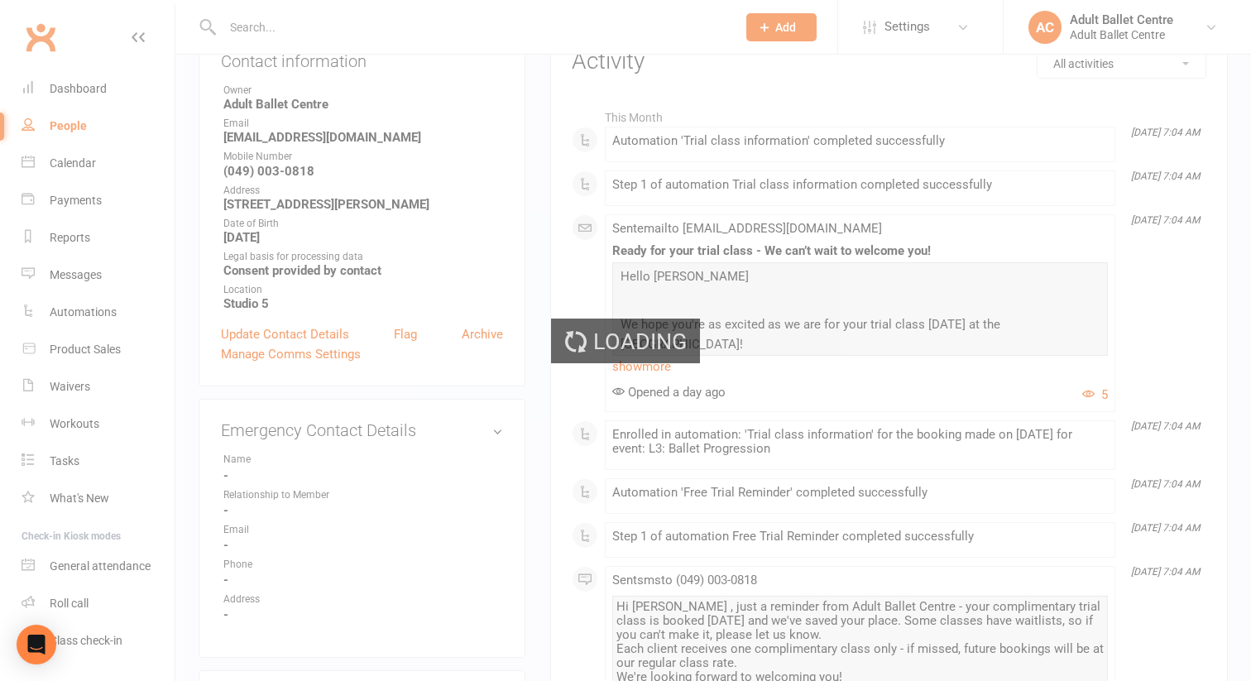
select select "100"
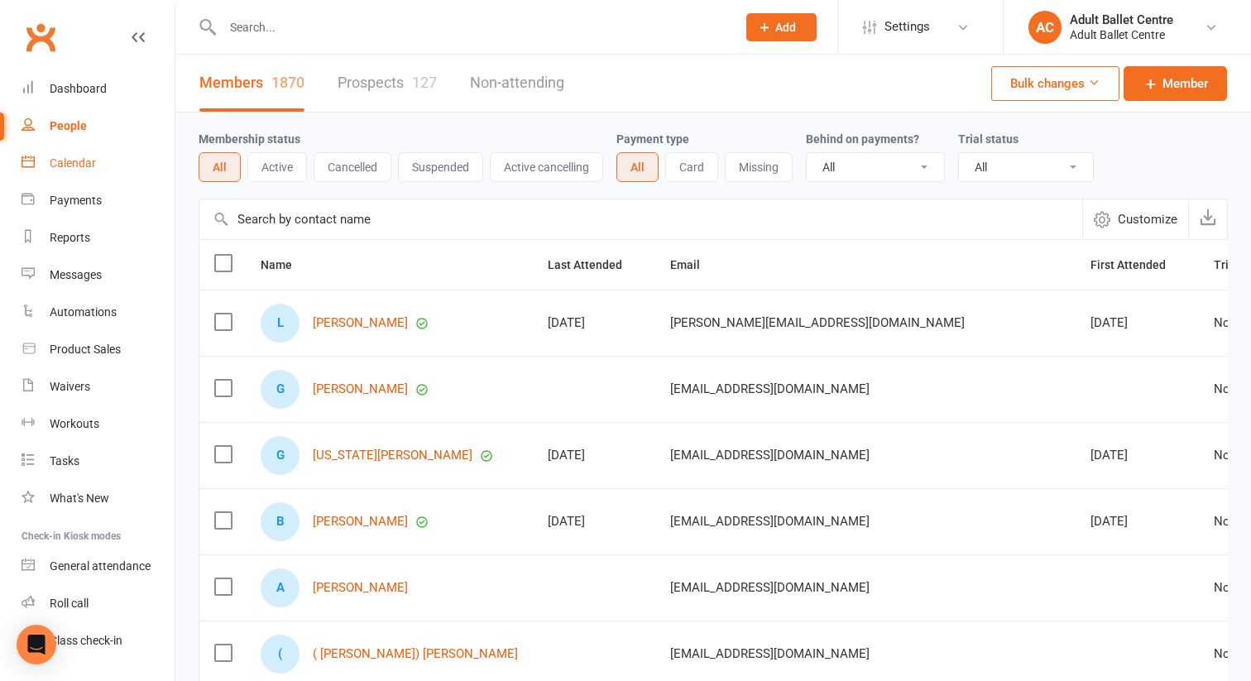
click at [60, 174] on link "Calendar" at bounding box center [98, 163] width 153 height 37
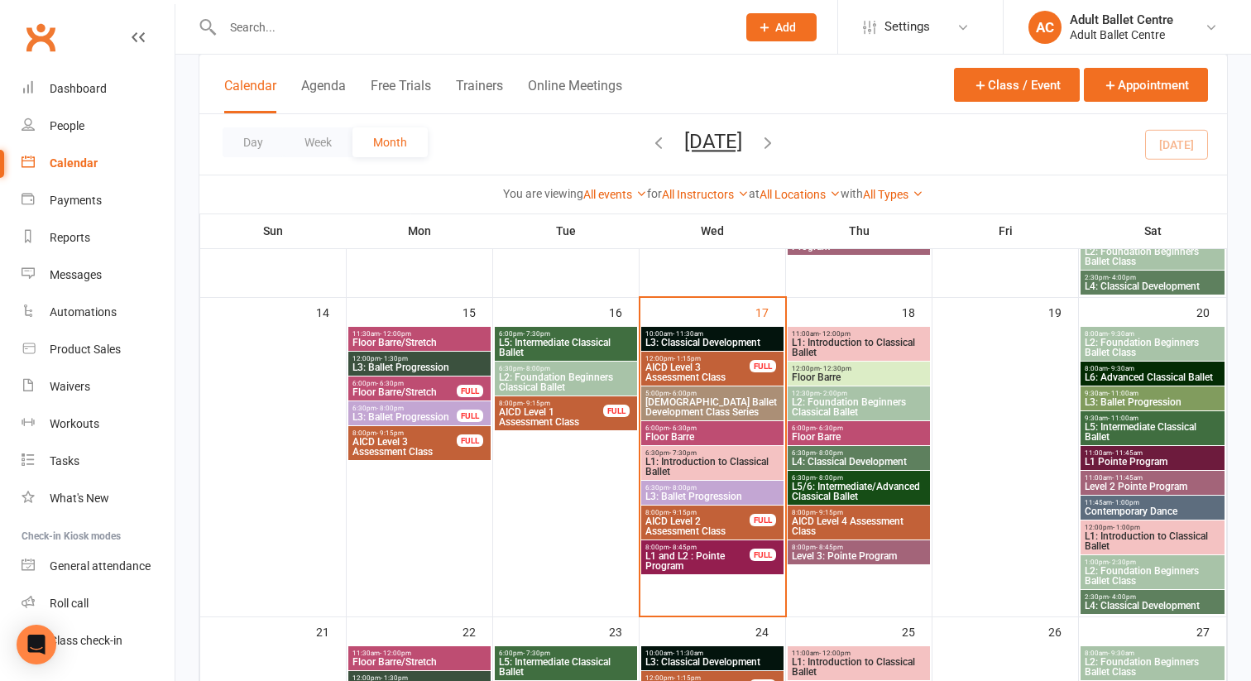
scroll to position [726, 0]
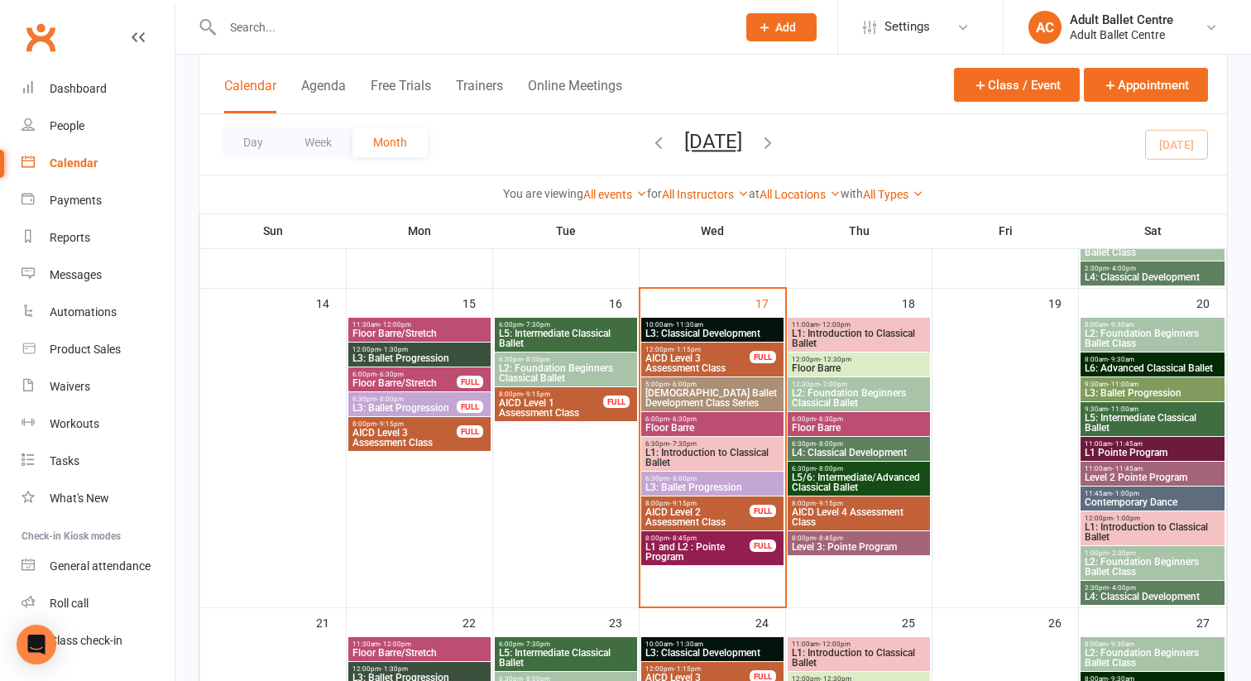
click at [703, 482] on span "L3: Ballet Progression" at bounding box center [712, 487] width 136 height 10
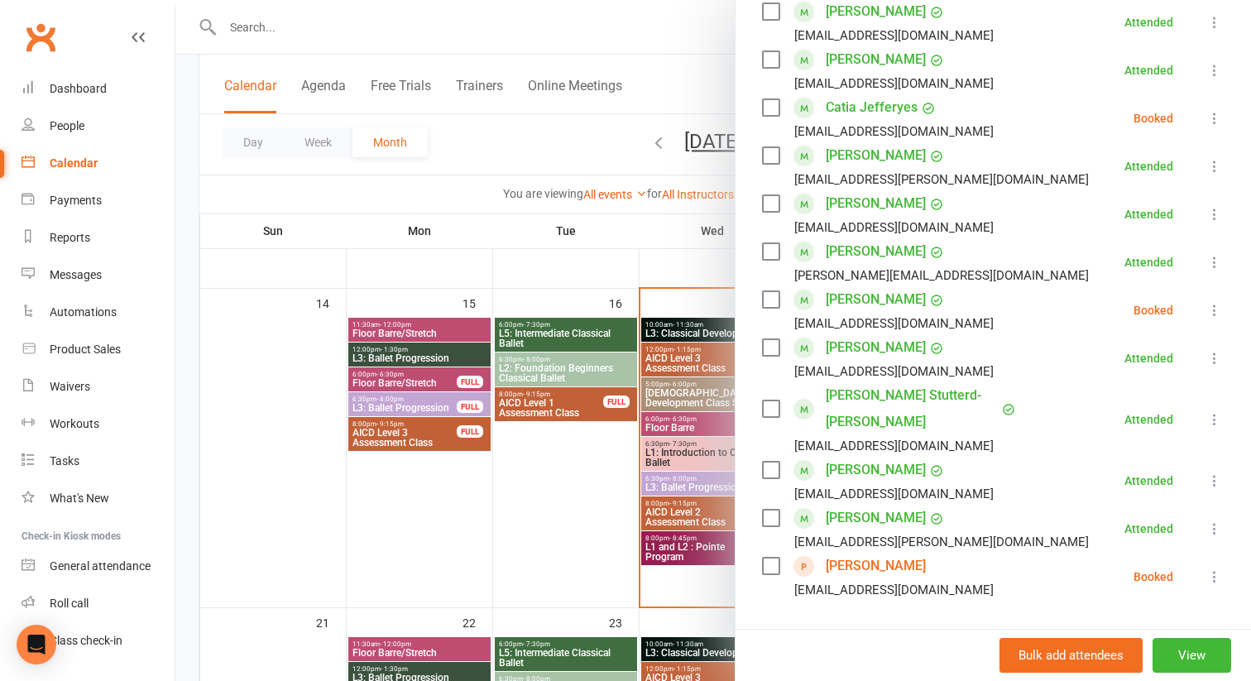
scroll to position [357, 0]
click at [1206, 569] on icon at bounding box center [1214, 577] width 17 height 17
click at [1126, 626] on link "Remove" at bounding box center [1127, 642] width 194 height 33
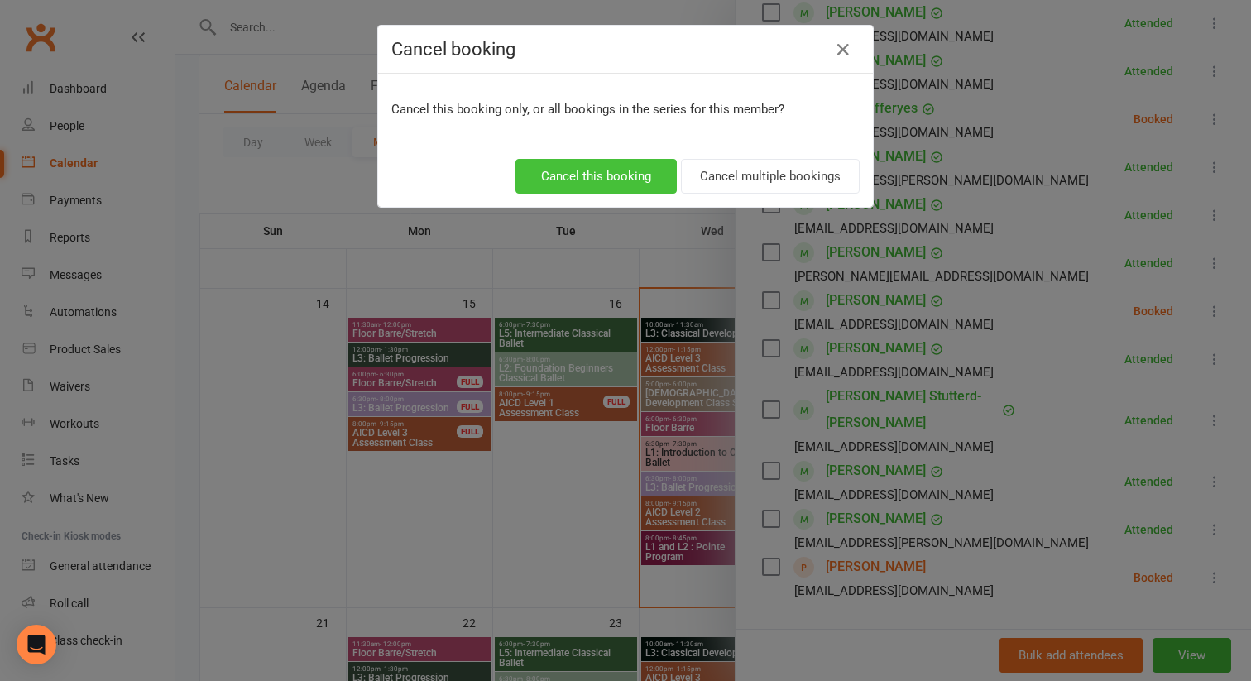
click at [630, 172] on button "Cancel this booking" at bounding box center [595, 176] width 161 height 35
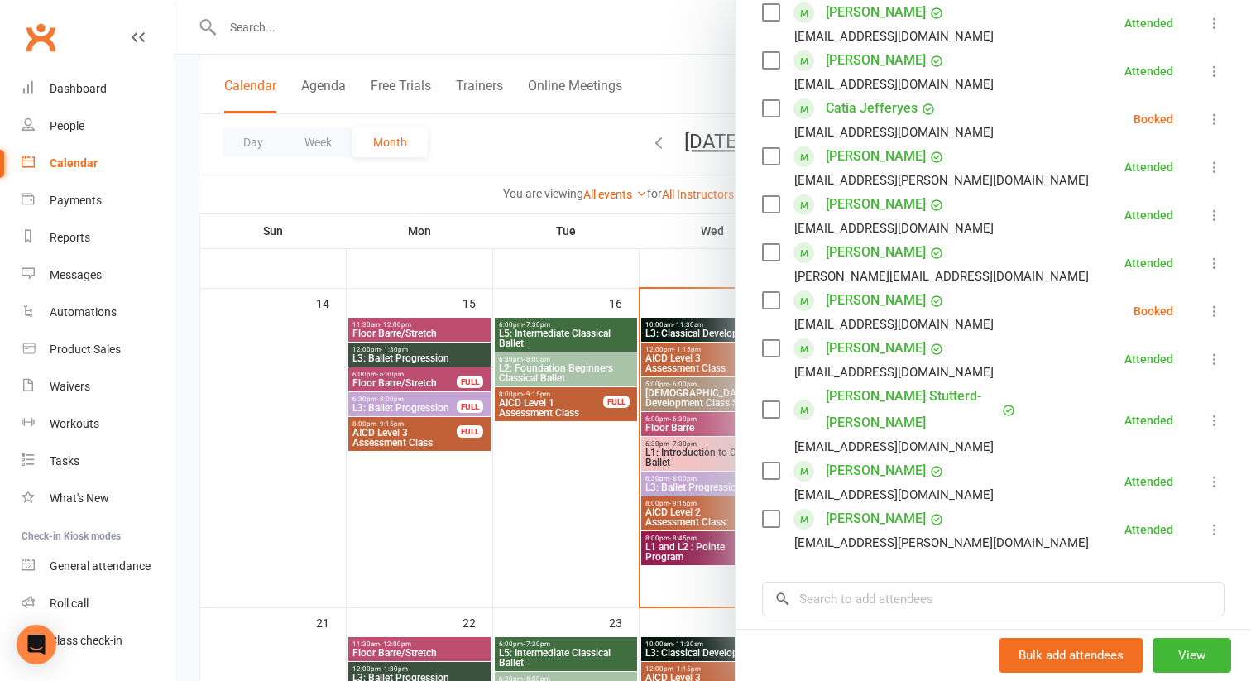
click at [692, 449] on div at bounding box center [713, 340] width 1076 height 681
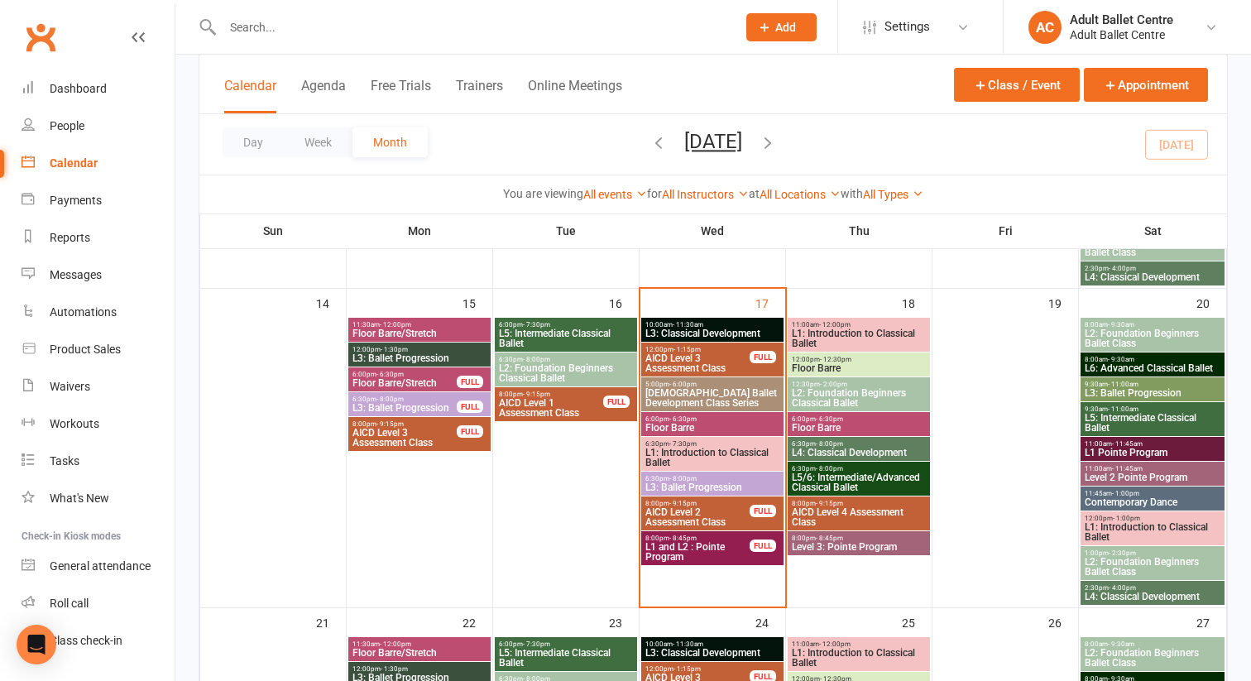
click at [692, 449] on span "L1: Introduction to Classical Ballet" at bounding box center [712, 458] width 136 height 20
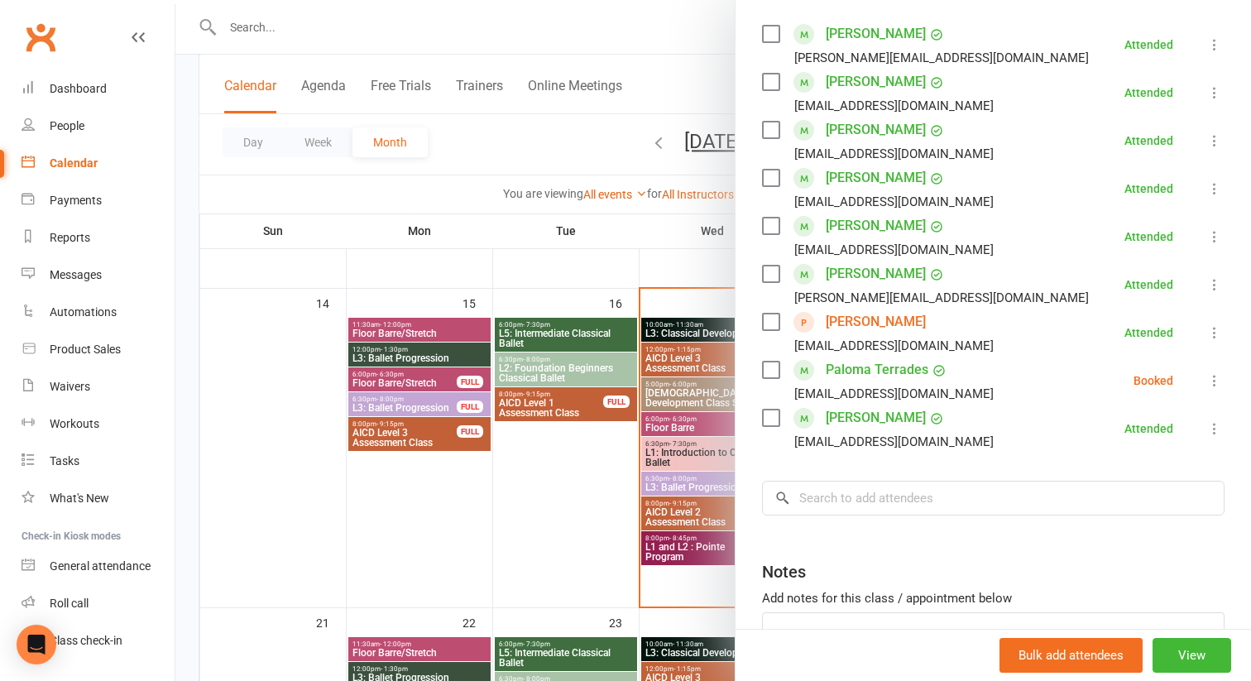
scroll to position [299, 0]
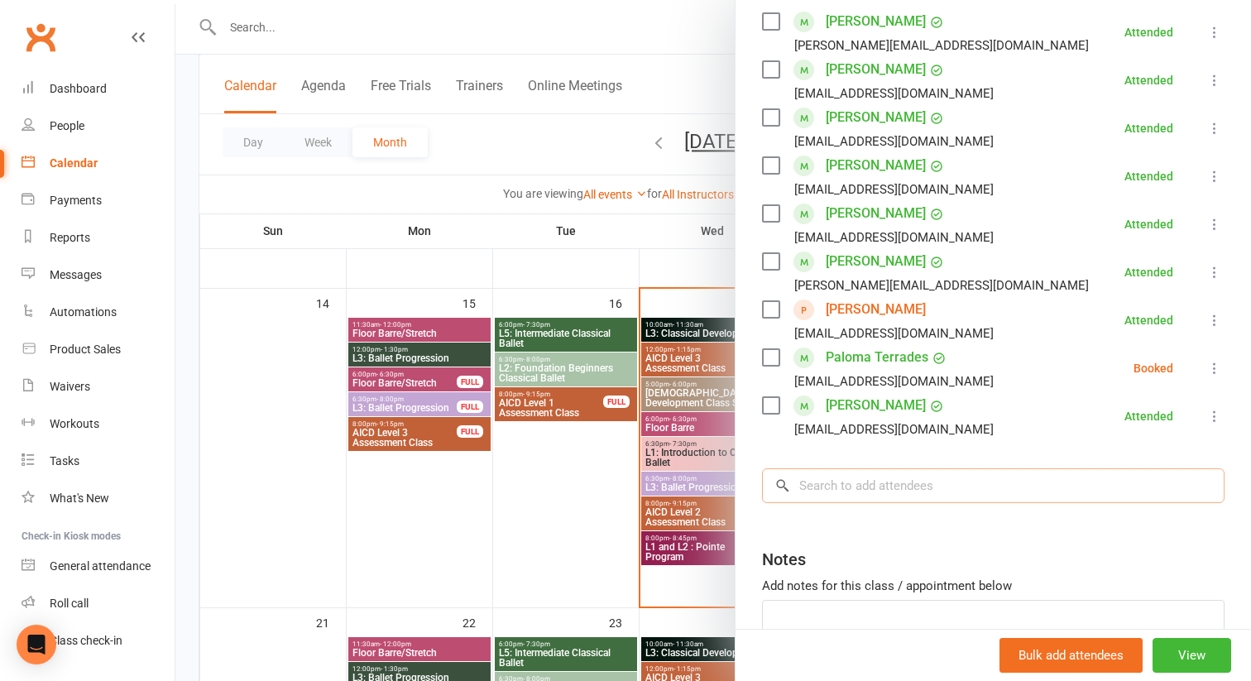
click at [852, 482] on input "search" at bounding box center [993, 485] width 462 height 35
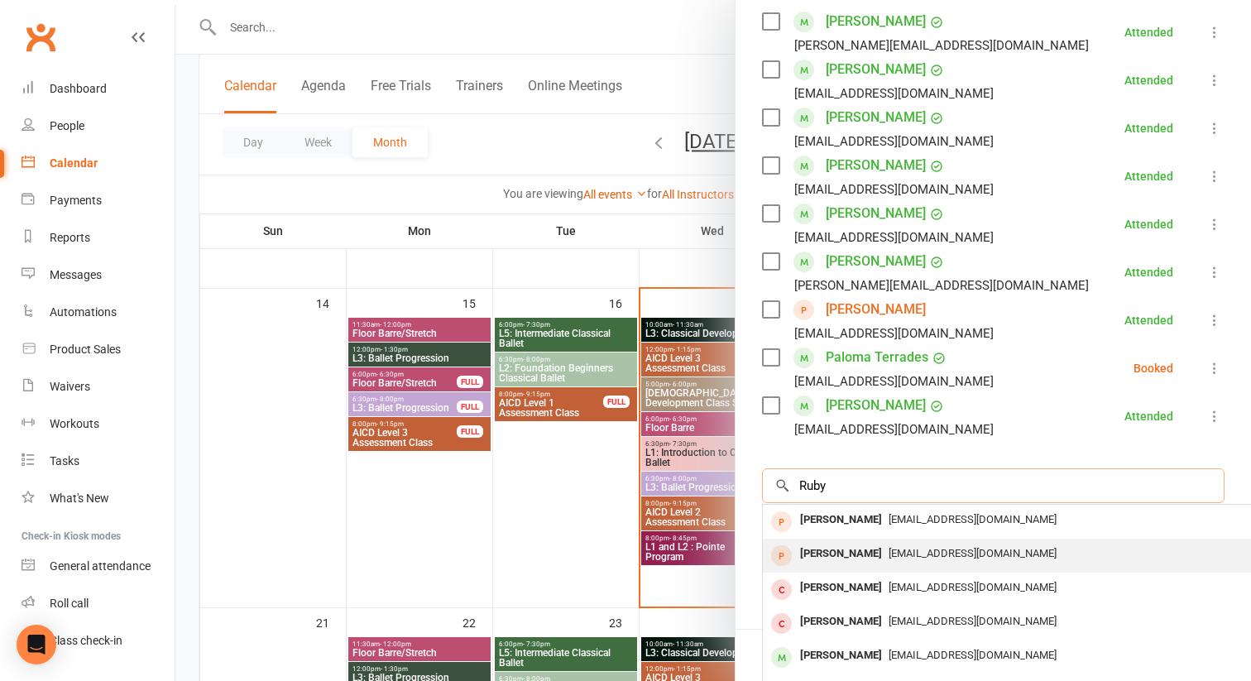
type input "Ruby"
click at [889, 556] on span "[EMAIL_ADDRESS][DOMAIN_NAME]" at bounding box center [973, 553] width 168 height 12
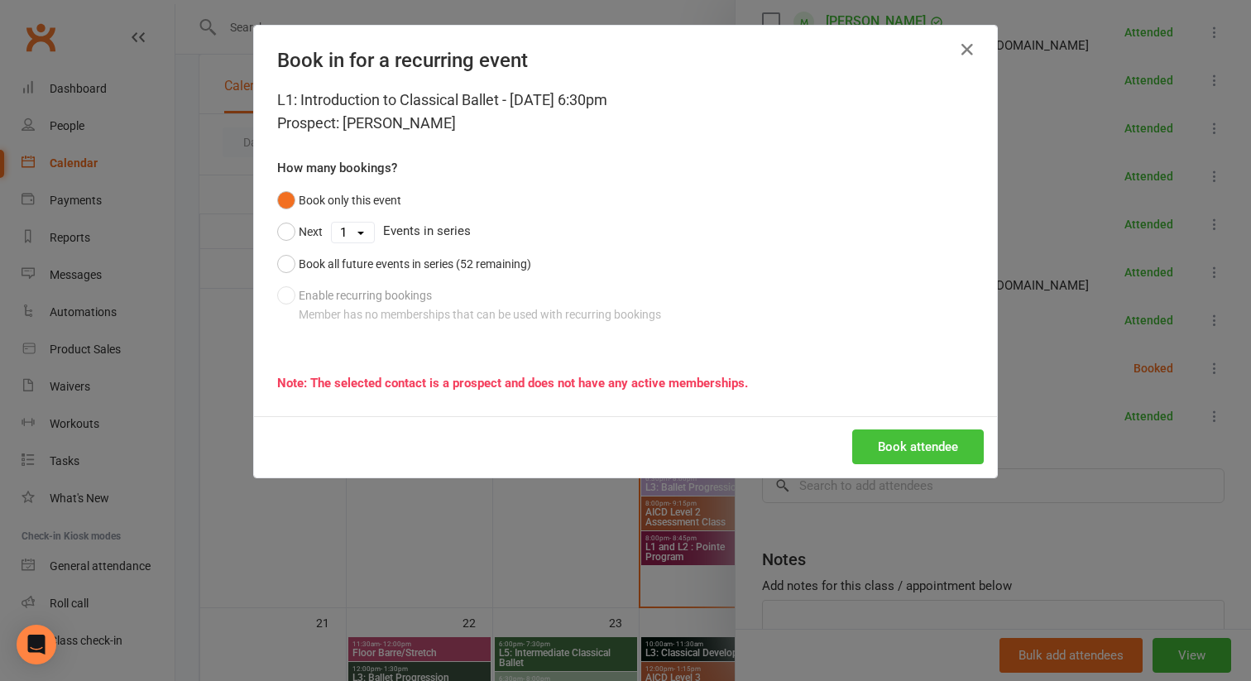
click at [902, 444] on button "Book attendee" at bounding box center [918, 446] width 132 height 35
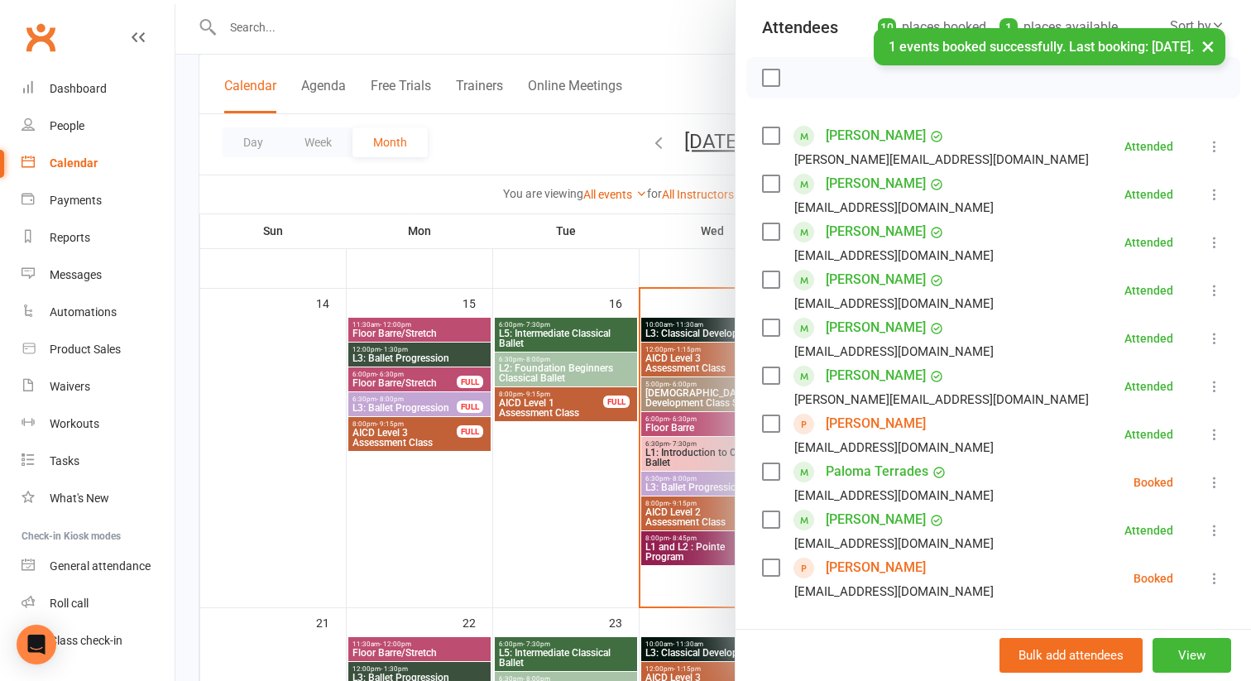
scroll to position [316, 0]
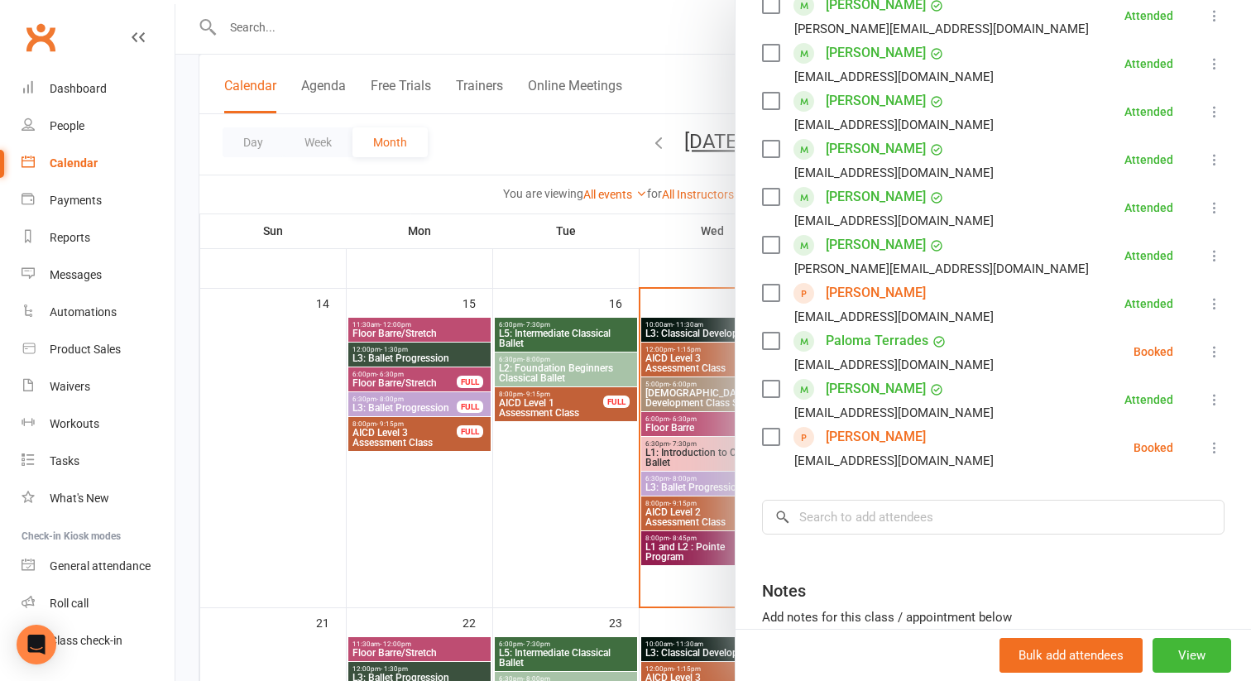
click at [1213, 448] on icon at bounding box center [1214, 447] width 17 height 17
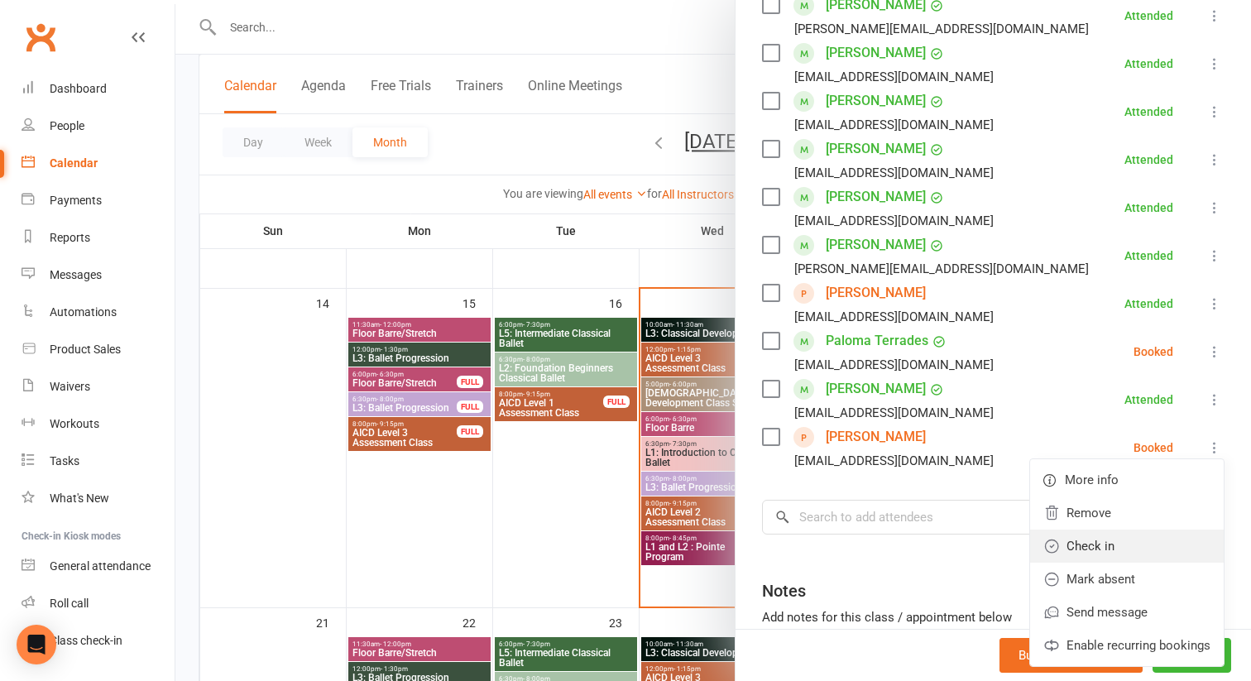
click at [1160, 550] on link "Check in" at bounding box center [1127, 545] width 194 height 33
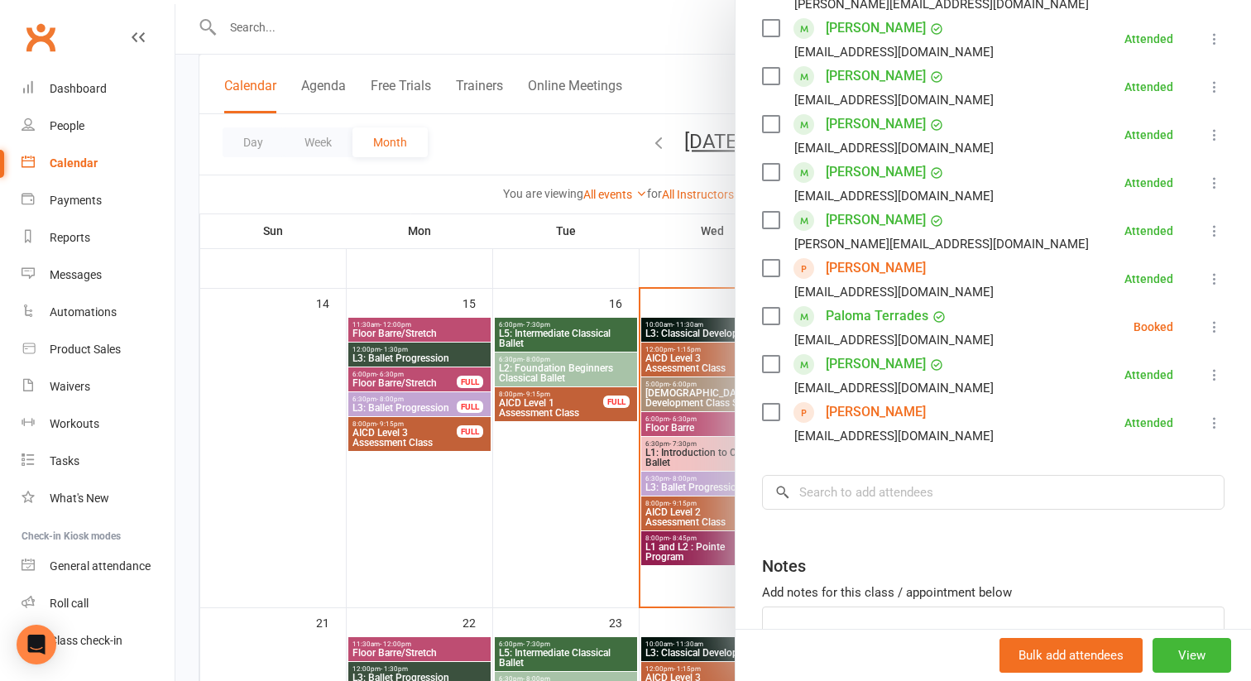
scroll to position [357, 0]
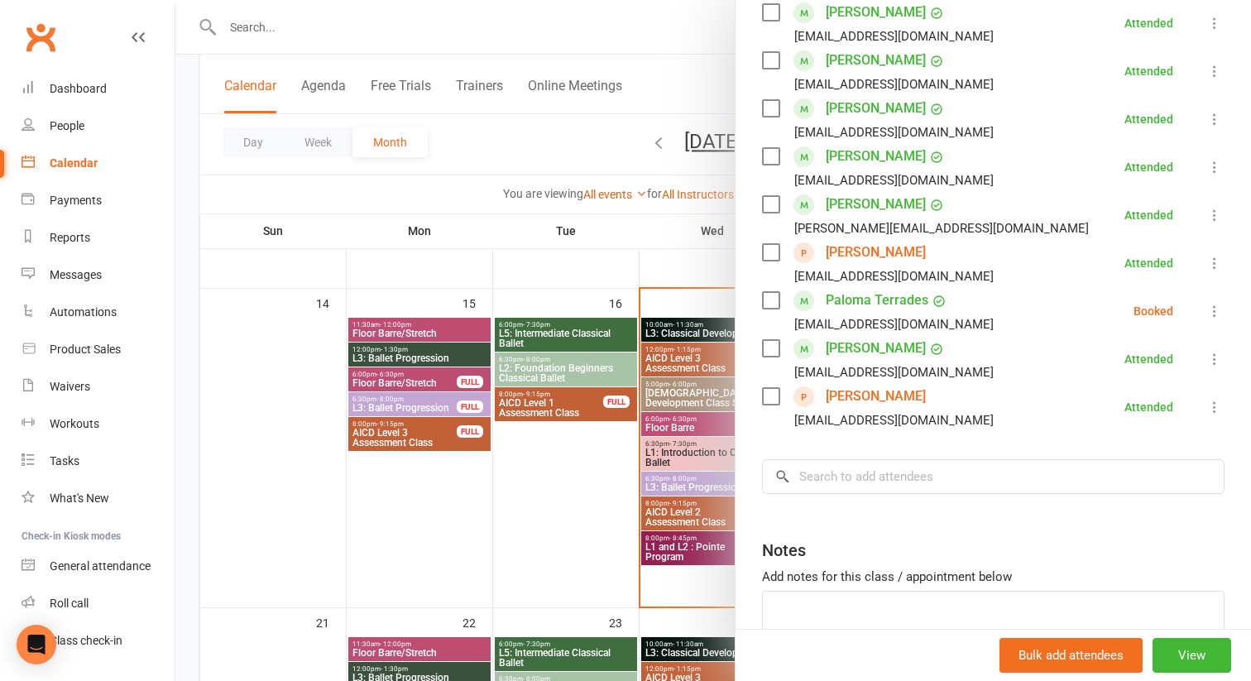
click at [562, 537] on div at bounding box center [713, 340] width 1076 height 681
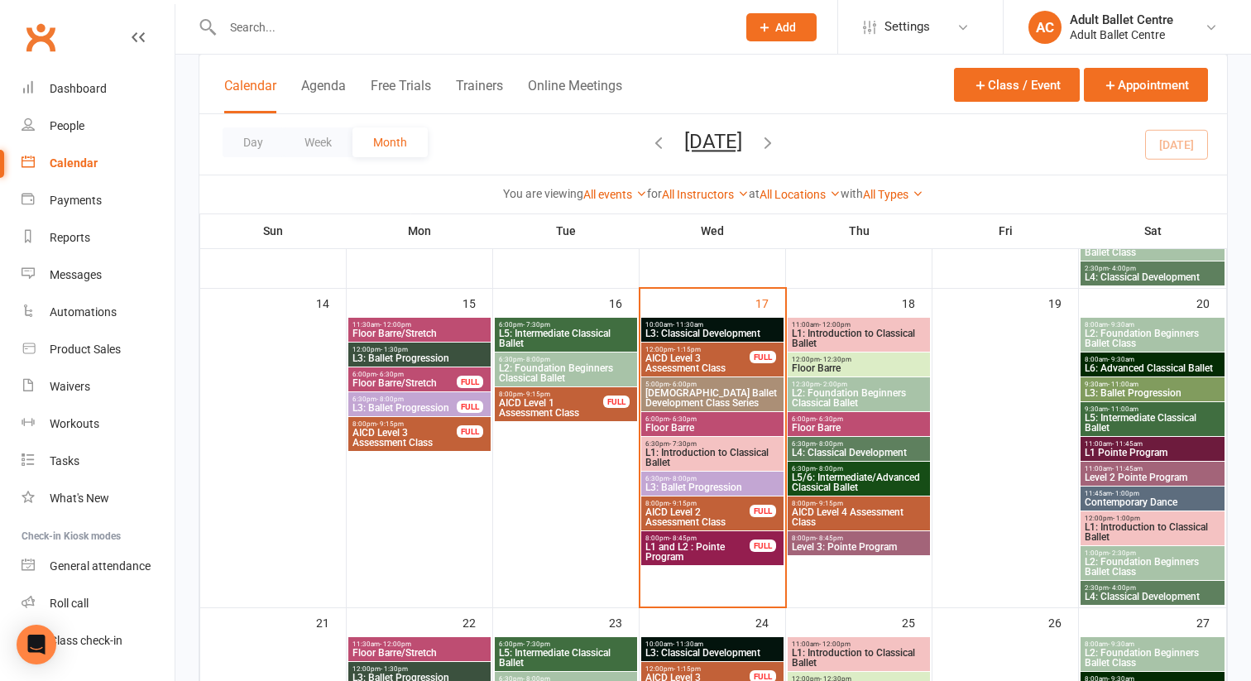
click at [713, 486] on span "L3: Ballet Progression" at bounding box center [712, 487] width 136 height 10
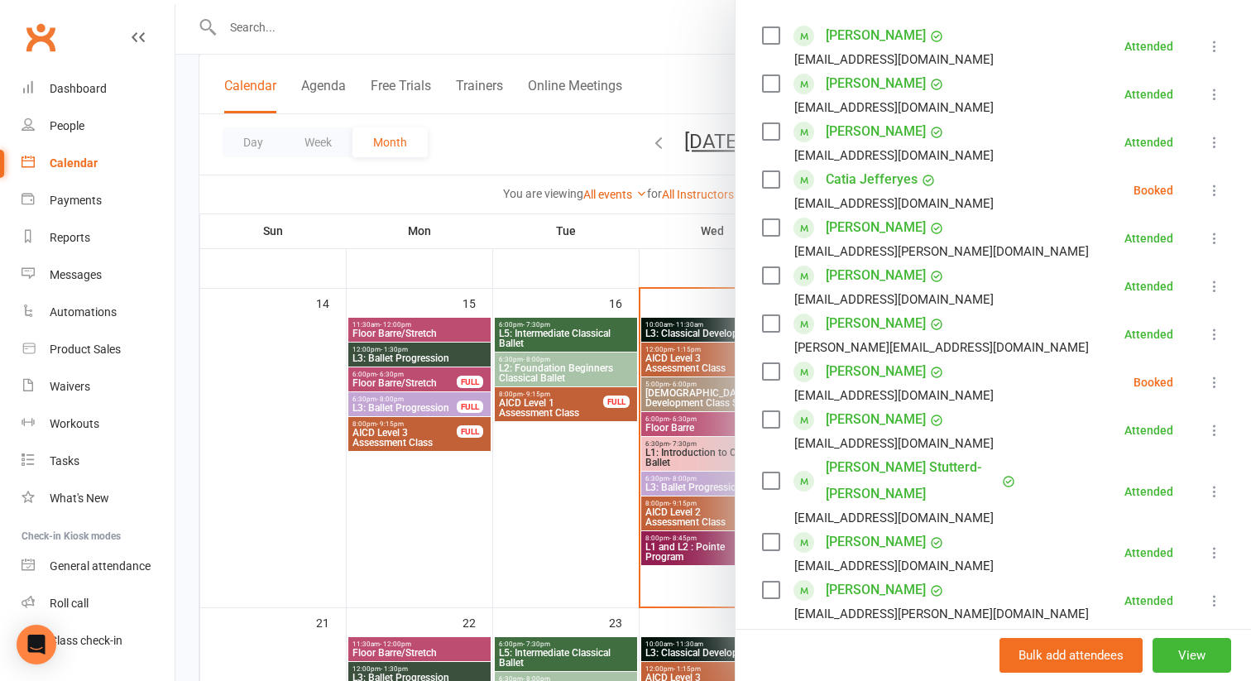
scroll to position [274, 0]
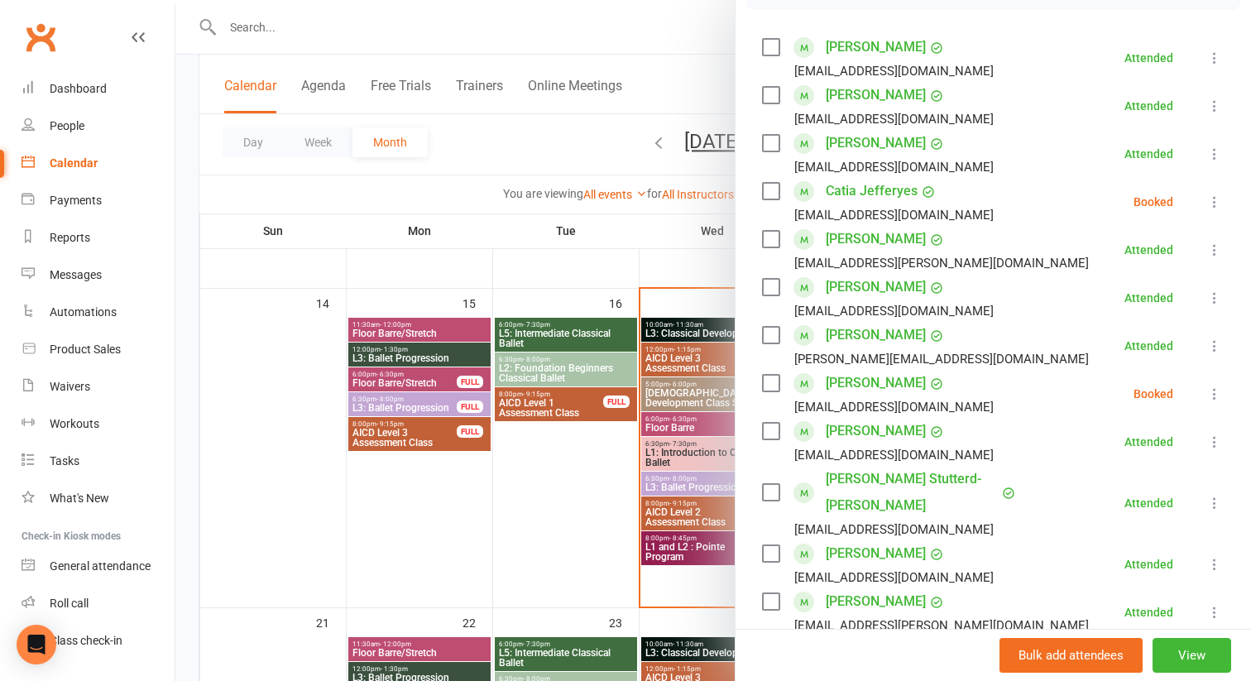
click at [1214, 203] on icon at bounding box center [1214, 202] width 17 height 17
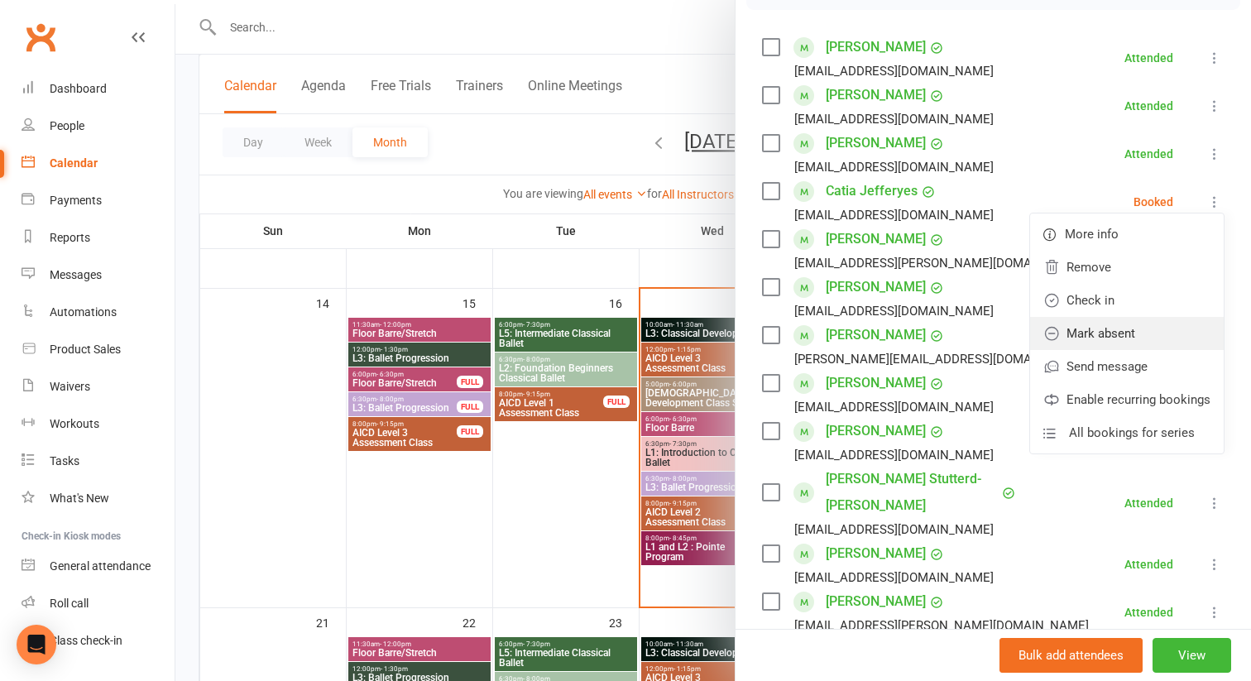
click at [1113, 324] on link "Mark absent" at bounding box center [1127, 333] width 194 height 33
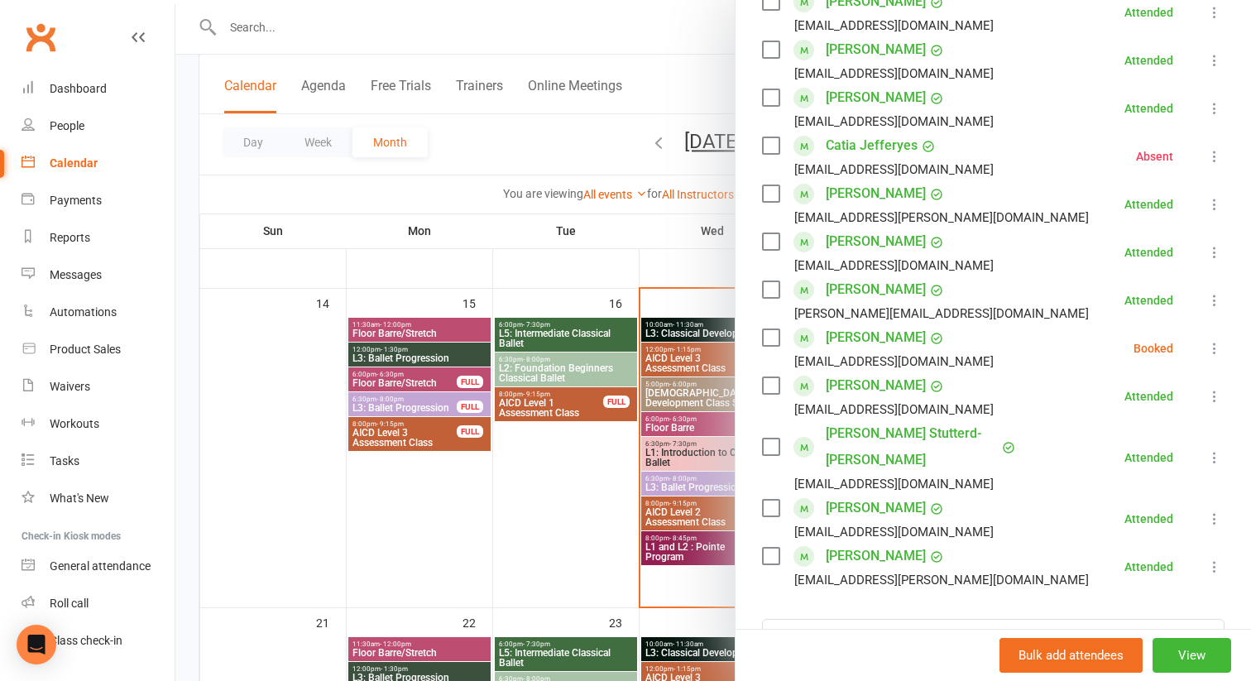
scroll to position [336, 0]
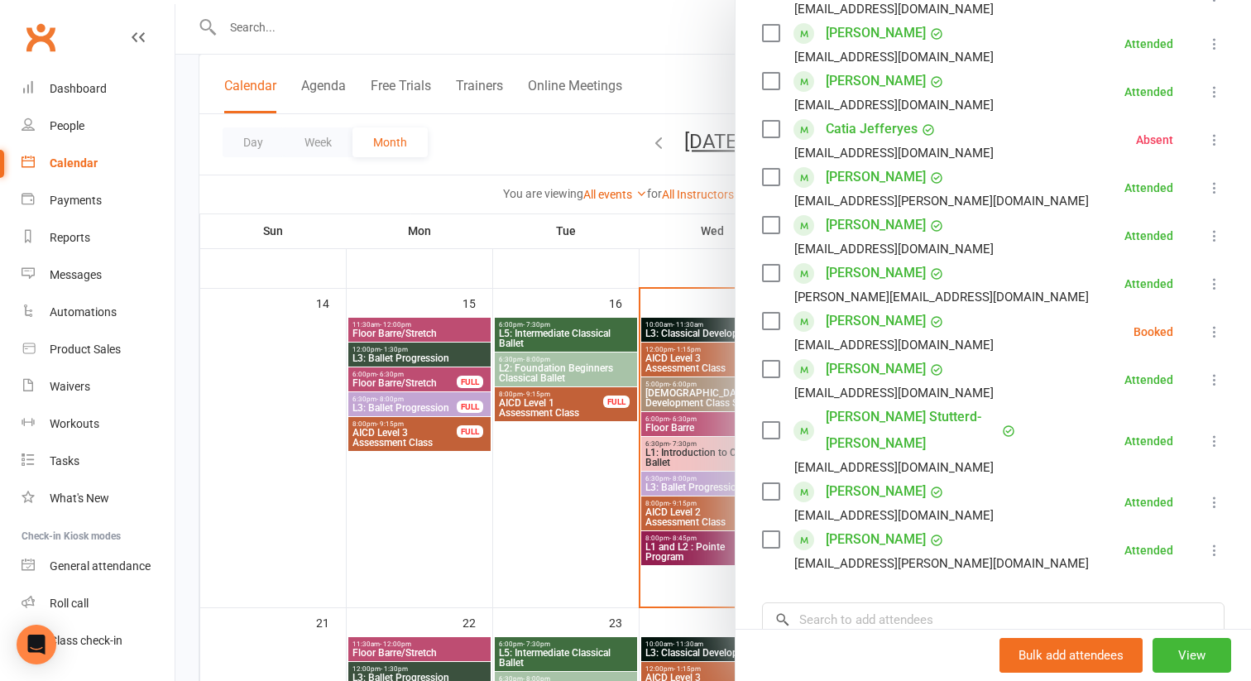
click at [1217, 333] on icon at bounding box center [1214, 331] width 17 height 17
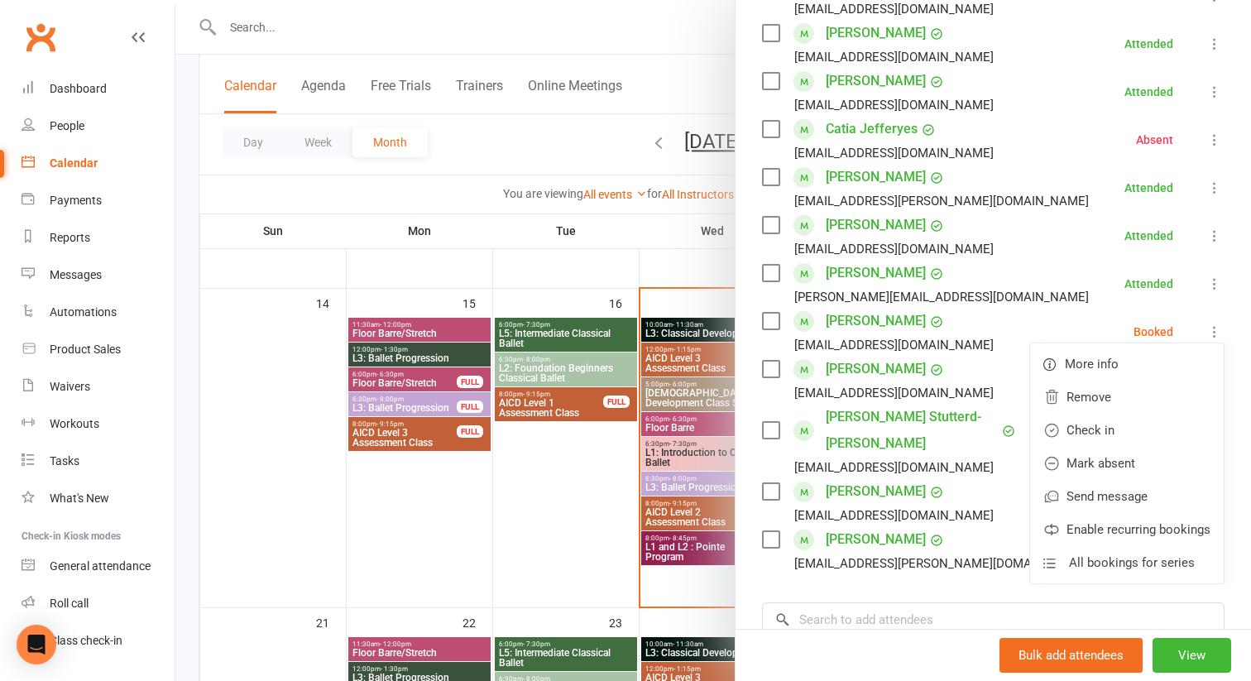
click at [678, 262] on div at bounding box center [713, 340] width 1076 height 681
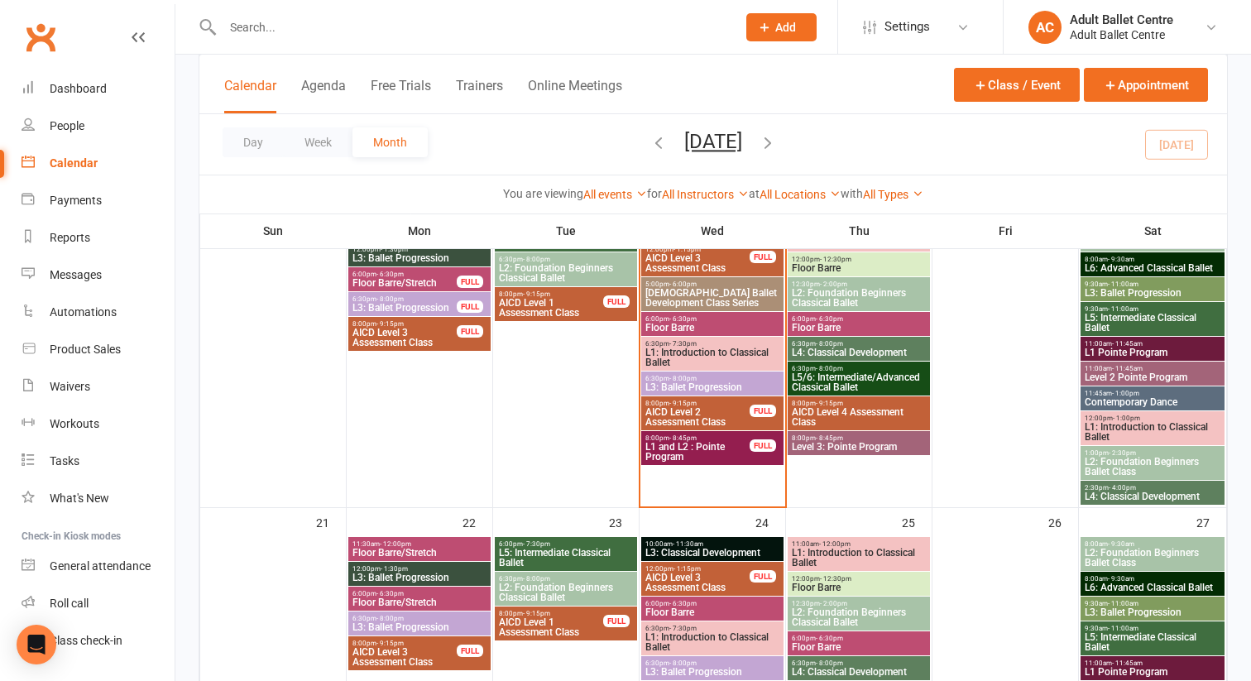
scroll to position [820, 0]
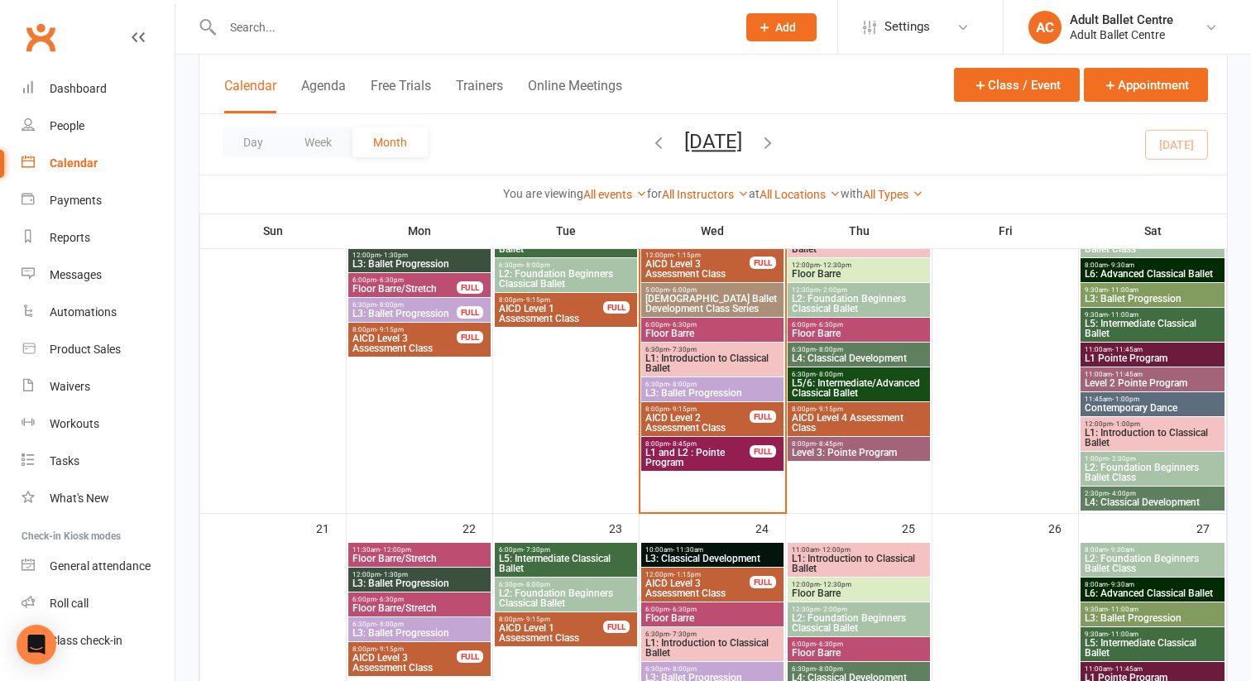
click at [699, 391] on span "L3: Ballet Progression" at bounding box center [712, 393] width 136 height 10
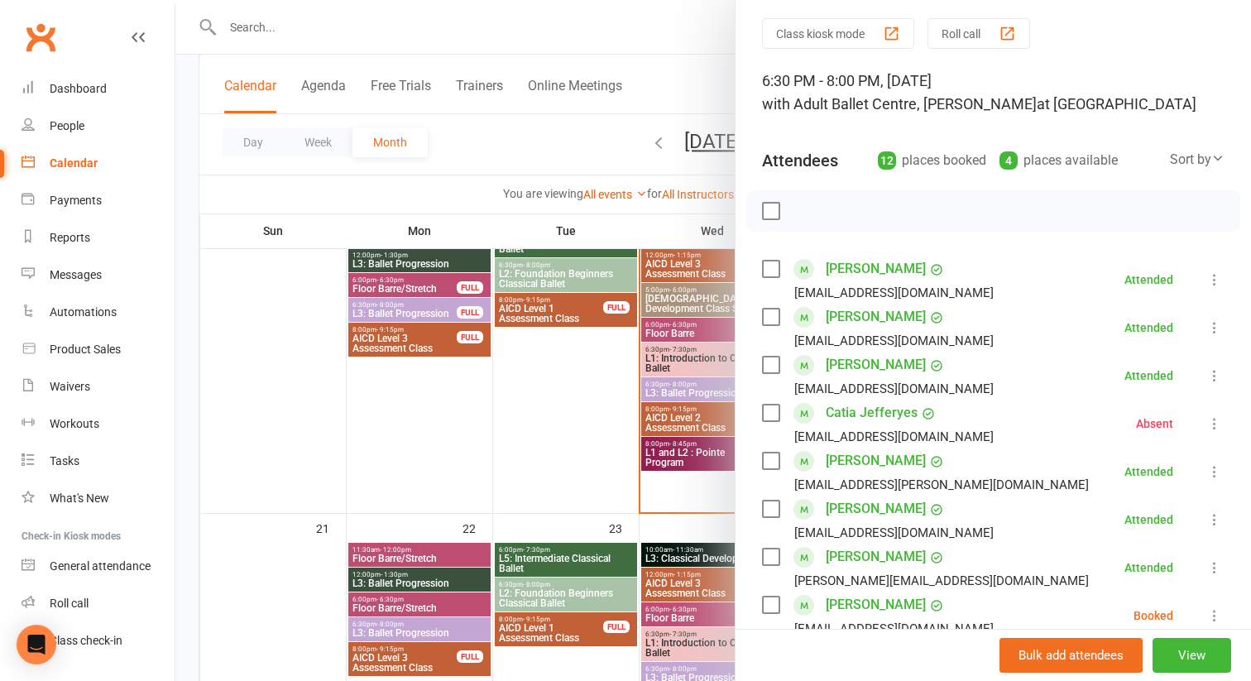
scroll to position [104, 0]
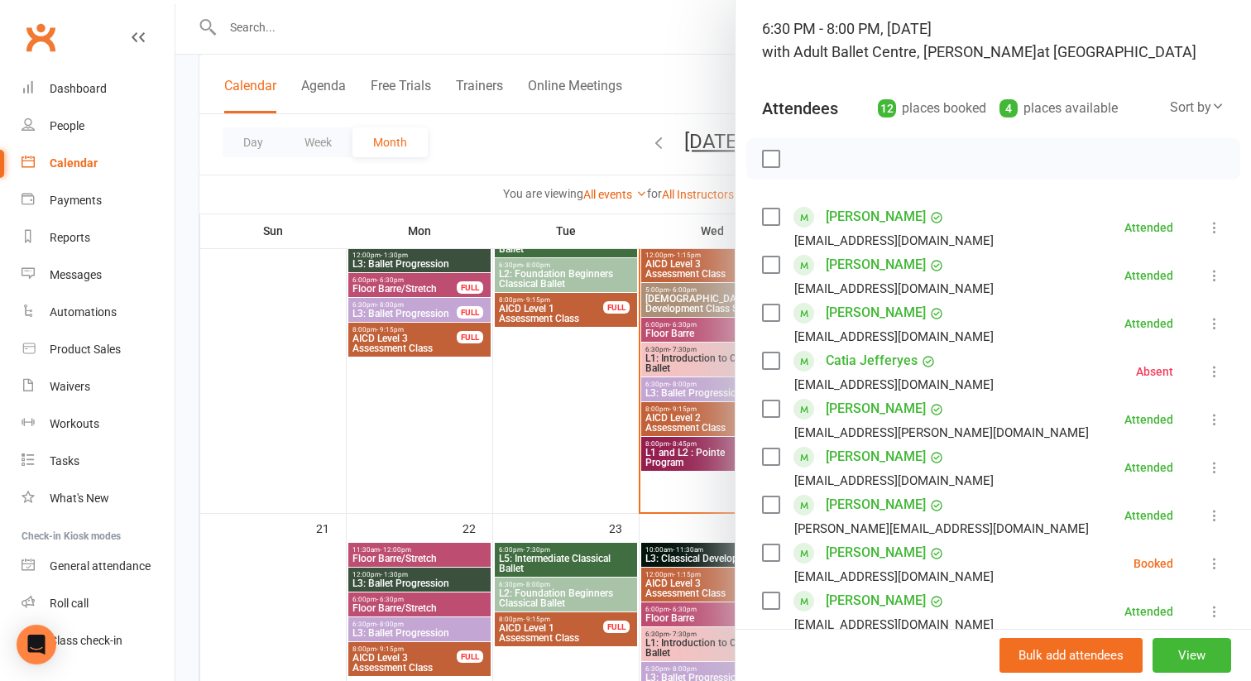
click at [1217, 561] on icon at bounding box center [1214, 563] width 17 height 17
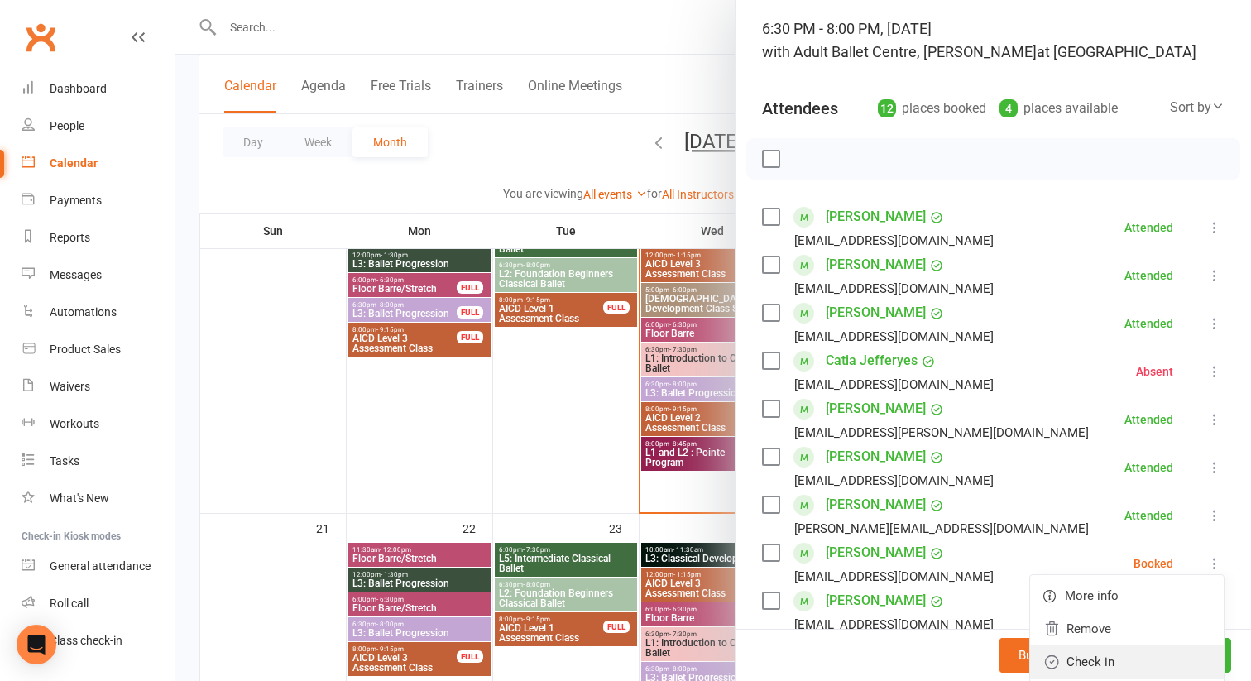
click at [1113, 651] on link "Check in" at bounding box center [1127, 661] width 194 height 33
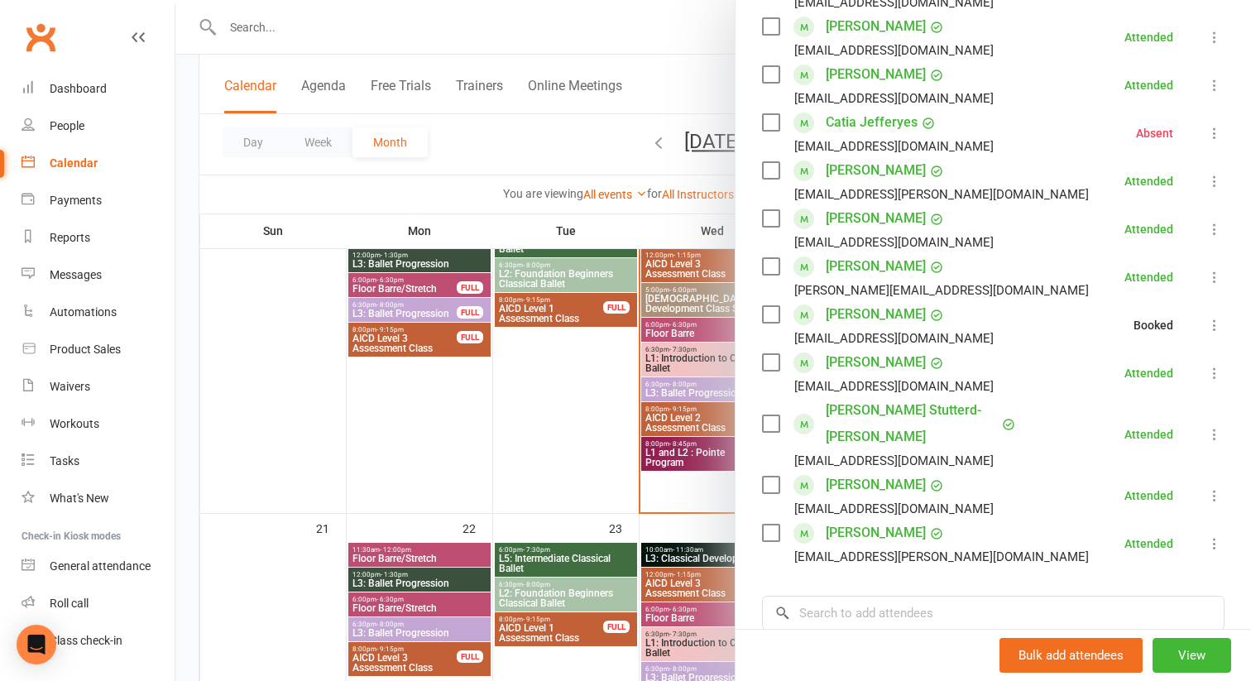
scroll to position [359, 0]
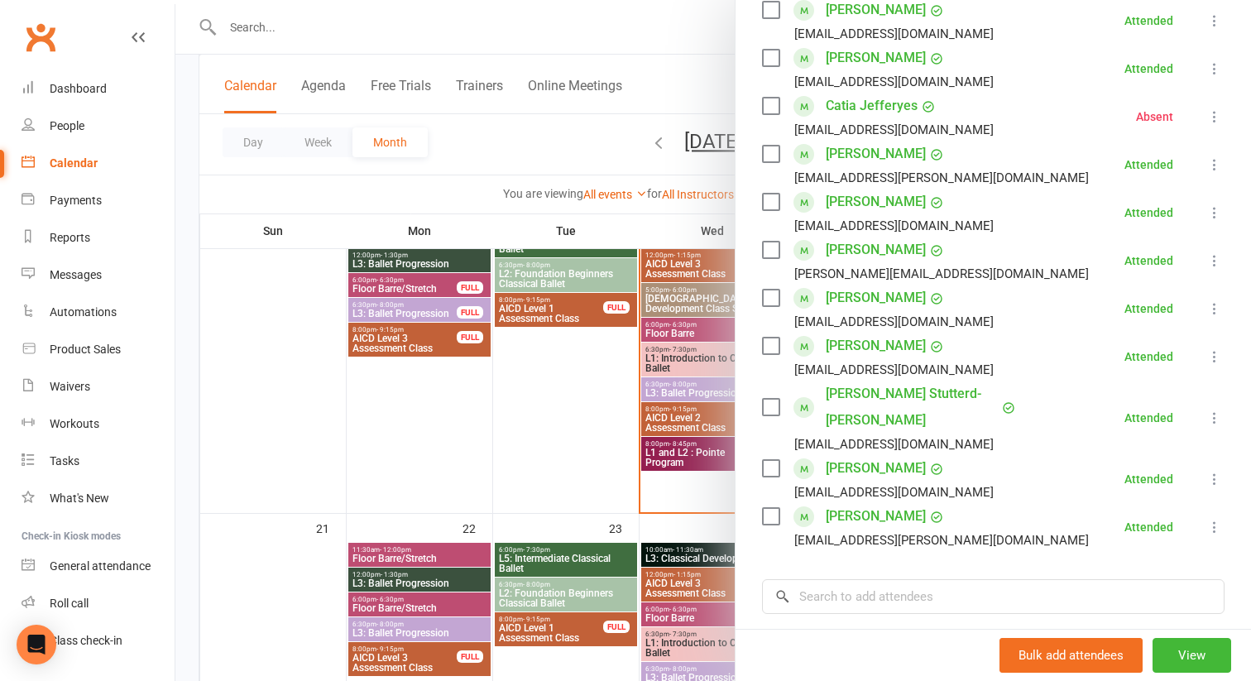
click at [594, 454] on div at bounding box center [713, 340] width 1076 height 681
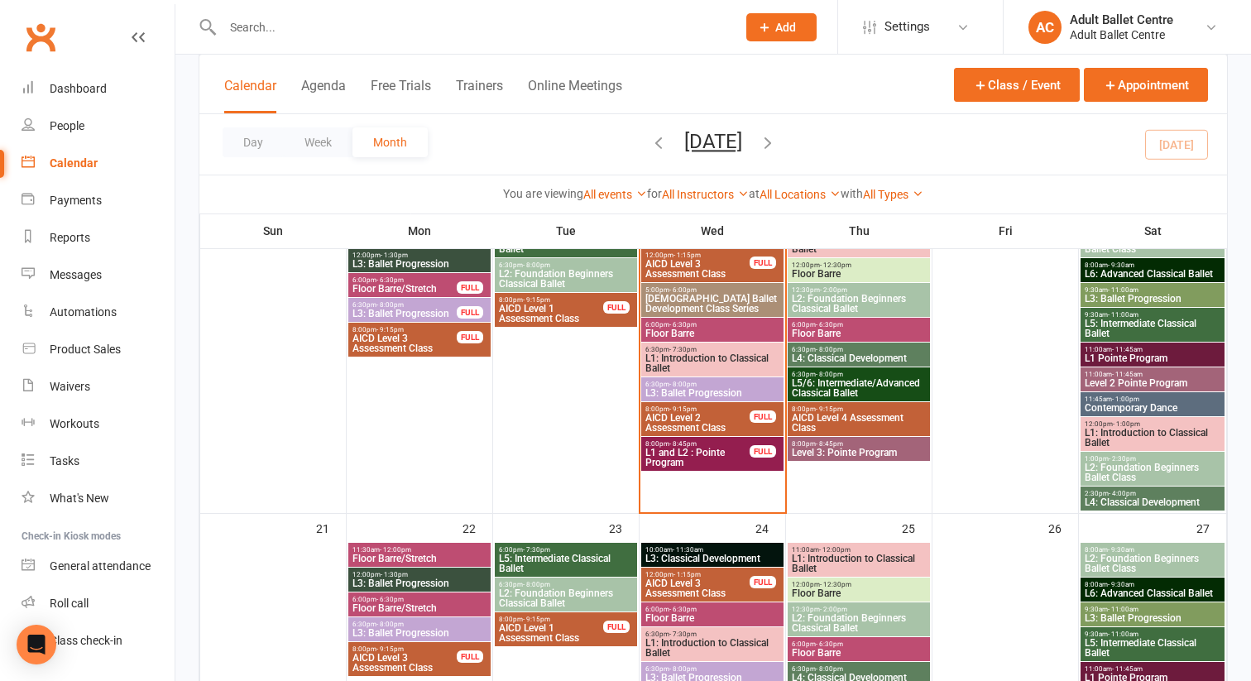
click at [684, 422] on span "AICD Level 2 Assessment Class" at bounding box center [697, 423] width 106 height 20
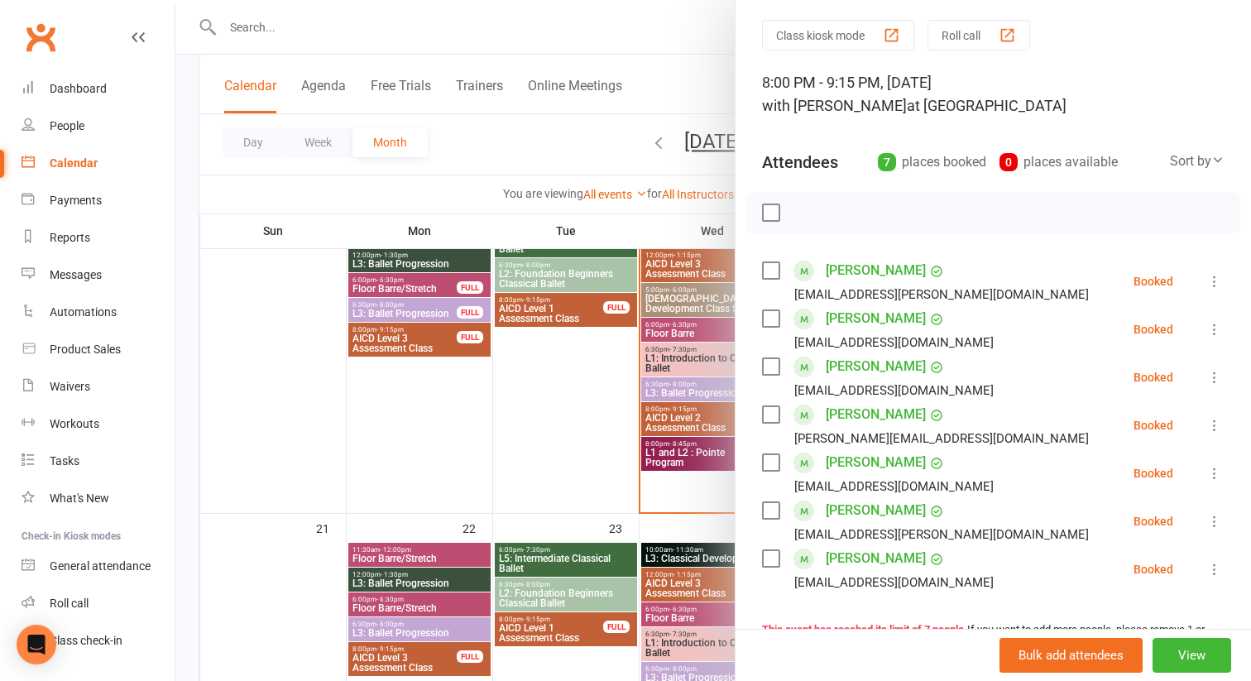
scroll to position [16, 0]
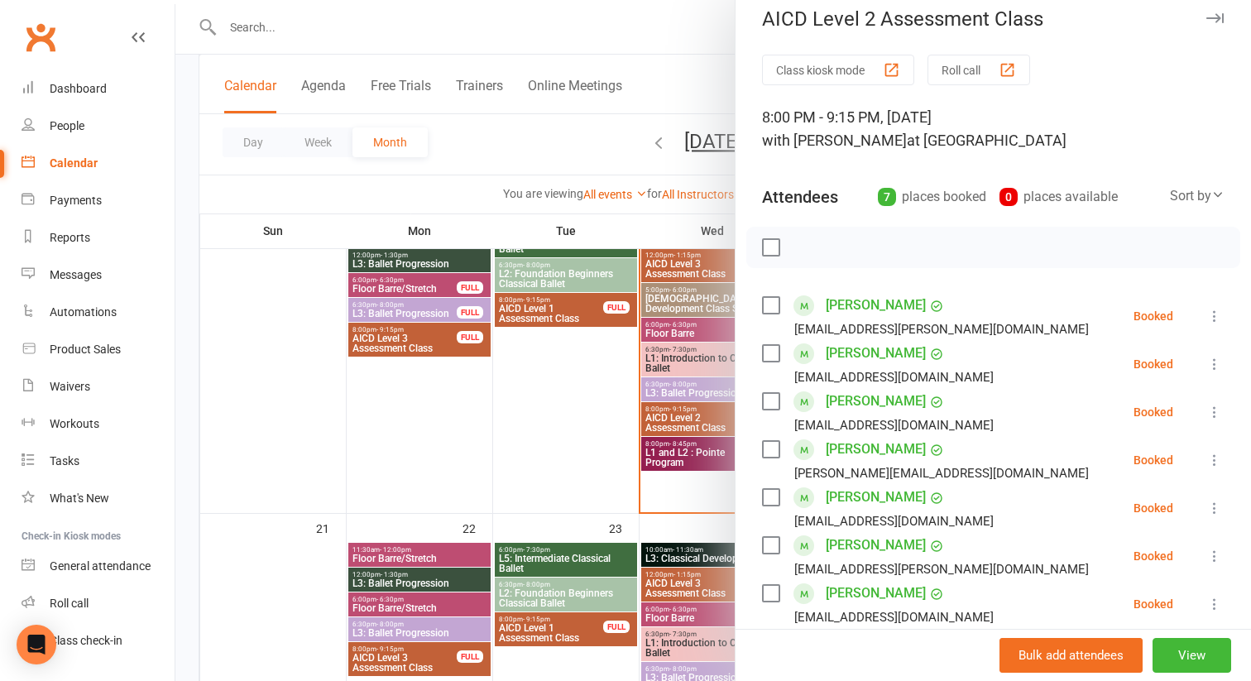
click at [560, 413] on div at bounding box center [713, 340] width 1076 height 681
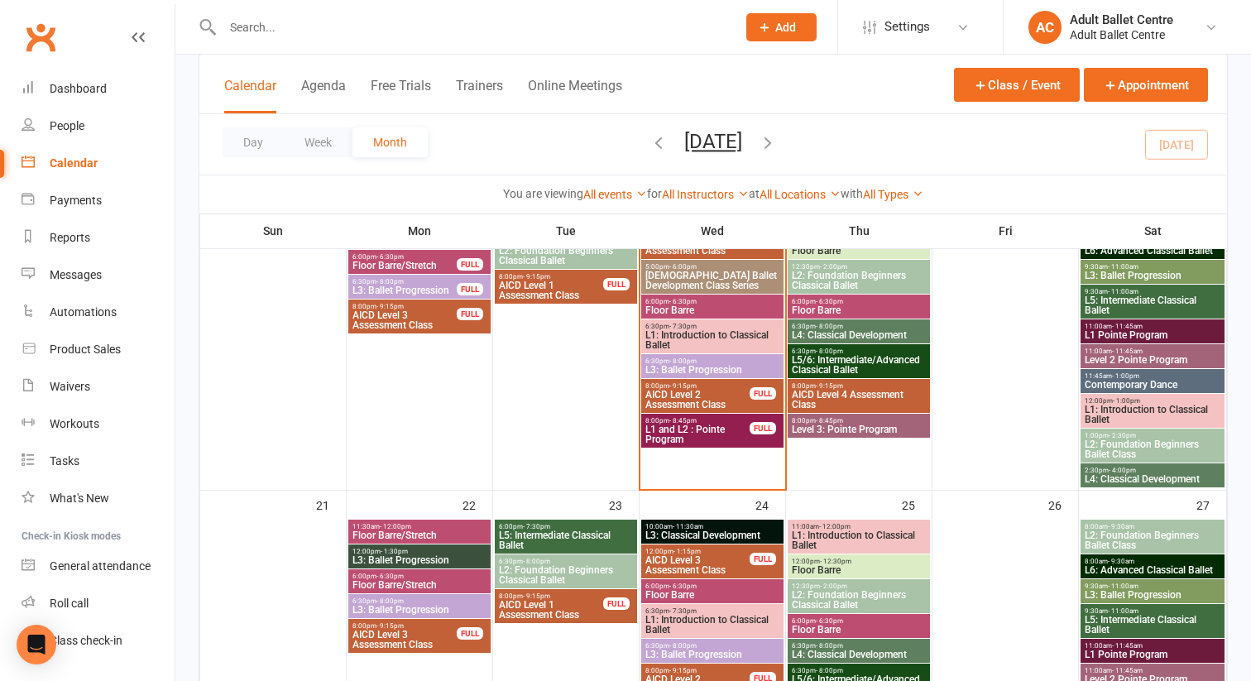
scroll to position [836, 0]
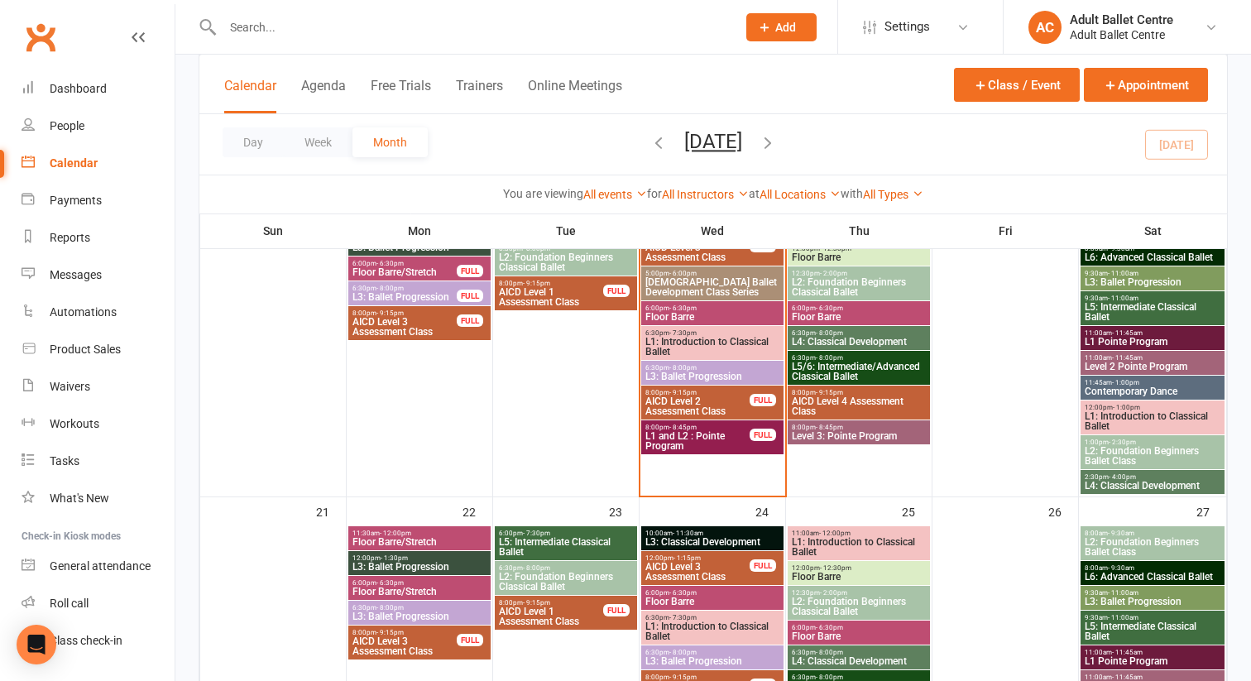
click at [703, 332] on span "6:30pm - 7:30pm" at bounding box center [712, 332] width 136 height 7
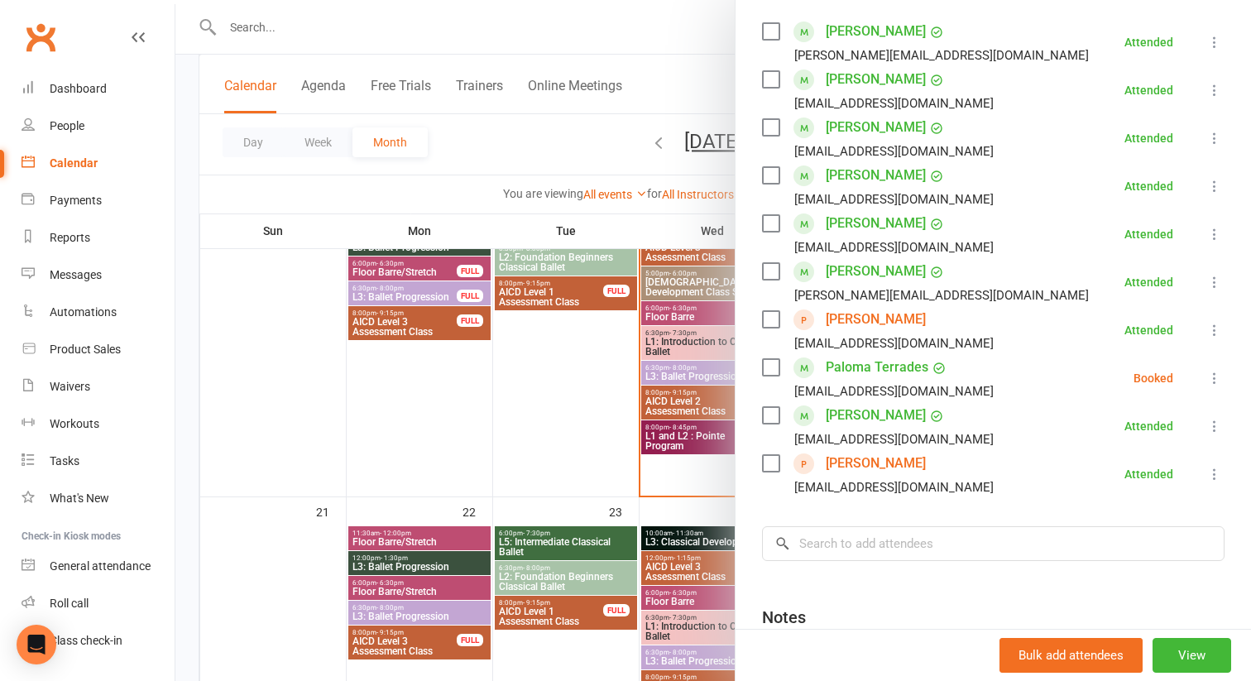
scroll to position [291, 0]
click at [869, 417] on link "[PERSON_NAME]" at bounding box center [876, 413] width 100 height 26
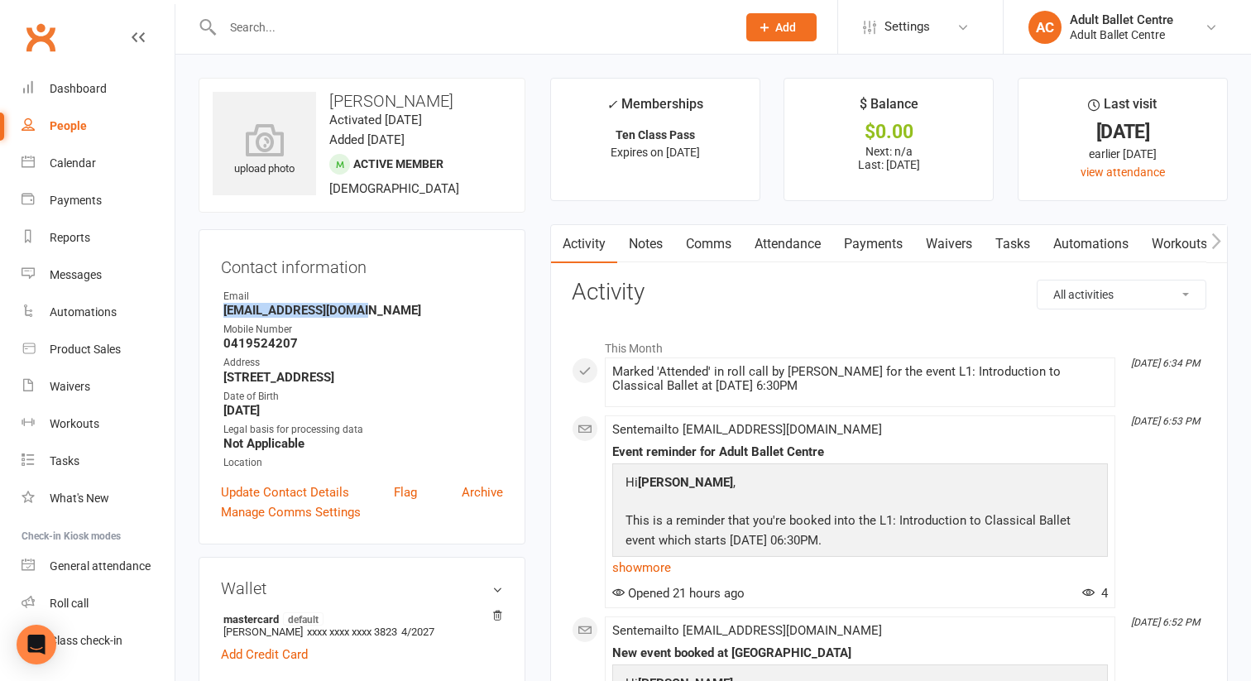
drag, startPoint x: 377, startPoint y: 311, endPoint x: 223, endPoint y: 310, distance: 153.9
click at [223, 310] on strong "[EMAIL_ADDRESS][DOMAIN_NAME]" at bounding box center [363, 310] width 280 height 15
copy strong "[EMAIL_ADDRESS][DOMAIN_NAME]"
